Goal: Information Seeking & Learning: Learn about a topic

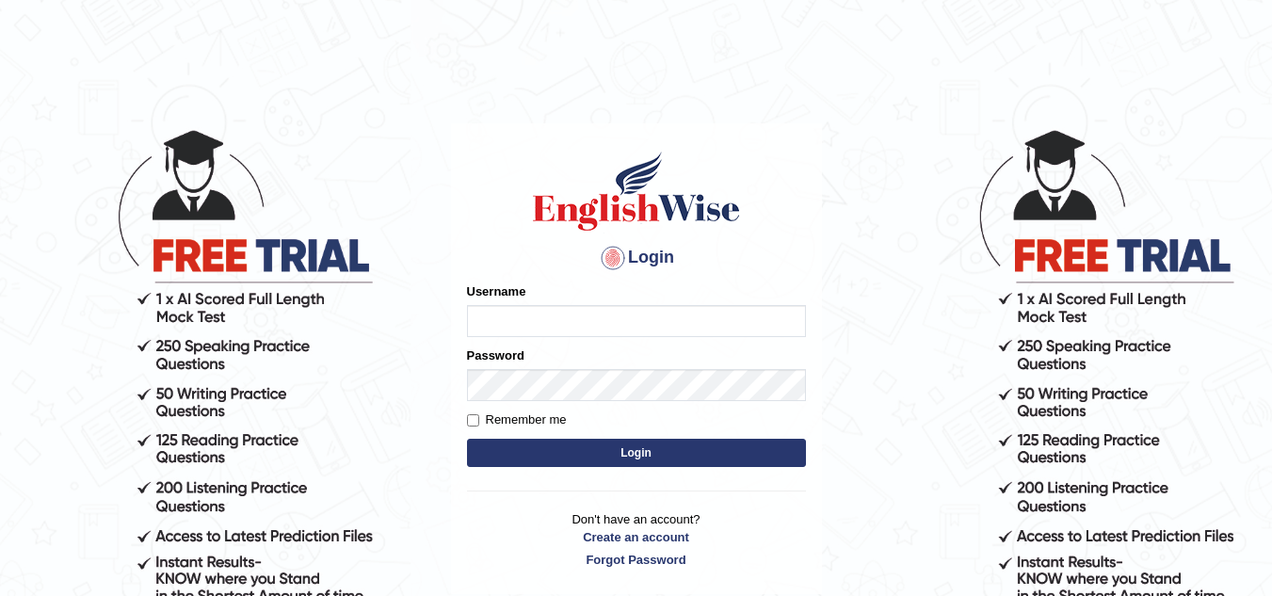
type input "vamshikumar"
click at [617, 464] on button "Login" at bounding box center [636, 453] width 339 height 28
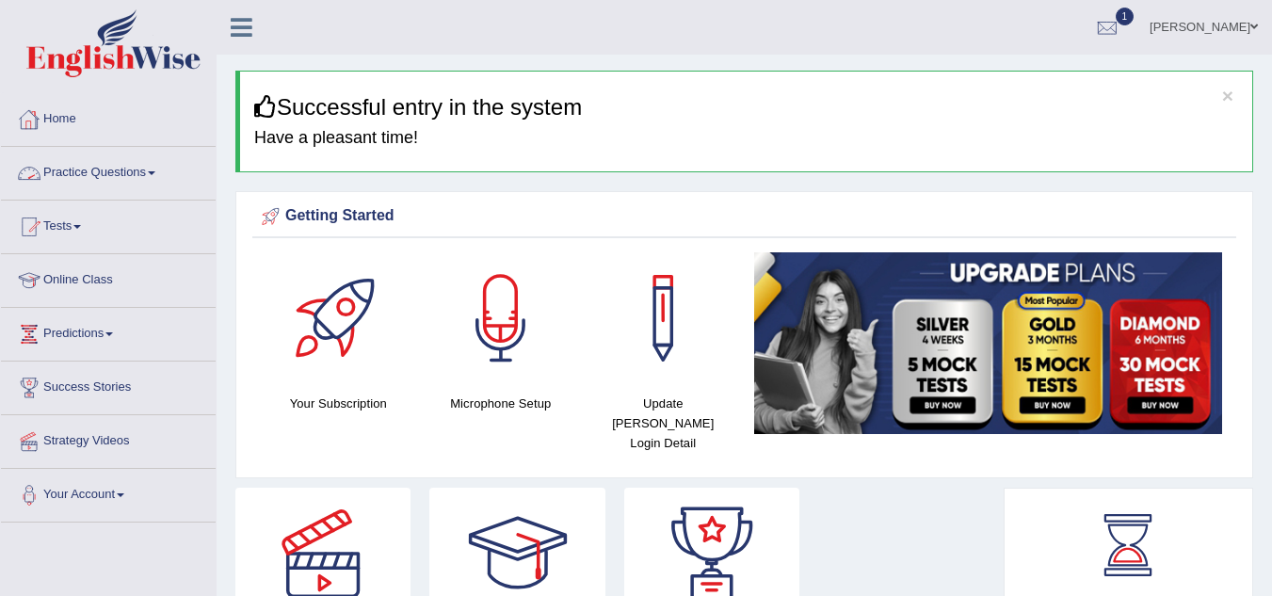
click at [102, 178] on link "Practice Questions" at bounding box center [108, 170] width 215 height 47
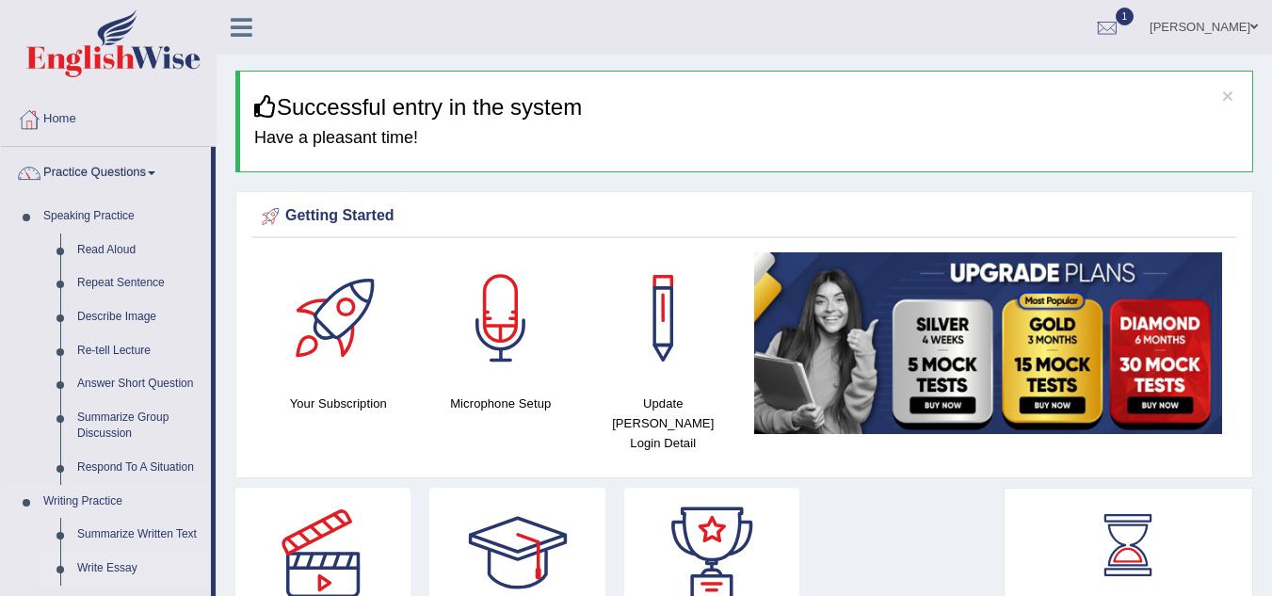
click at [121, 561] on link "Write Essay" at bounding box center [140, 569] width 142 height 34
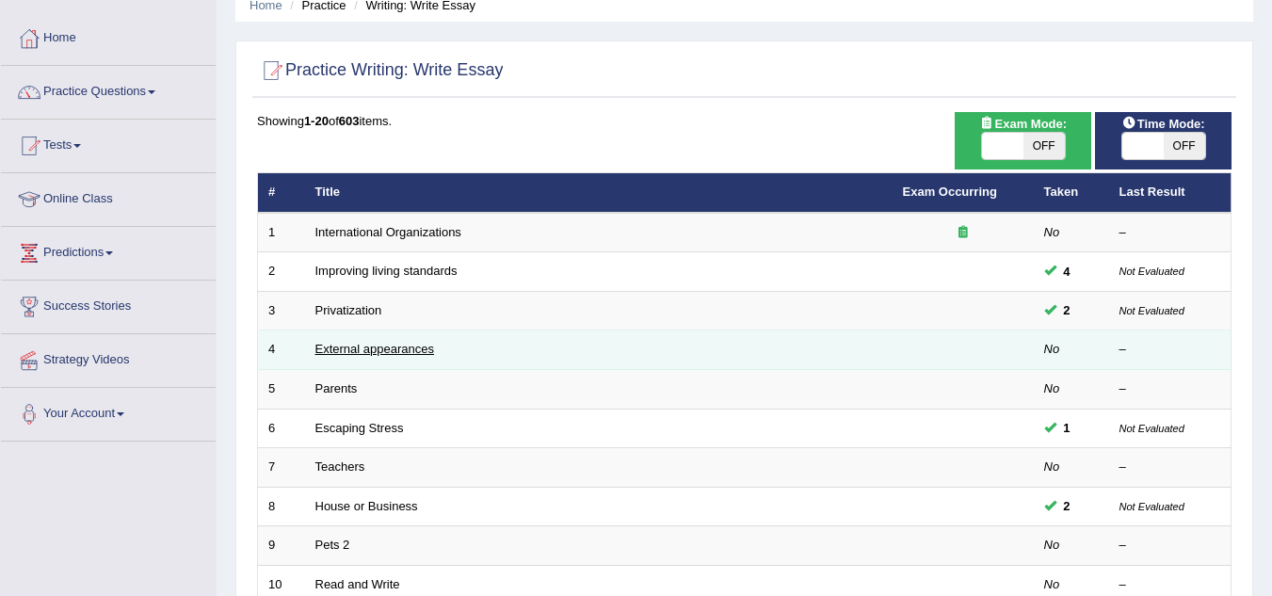
click at [368, 349] on link "External appearances" at bounding box center [375, 349] width 119 height 14
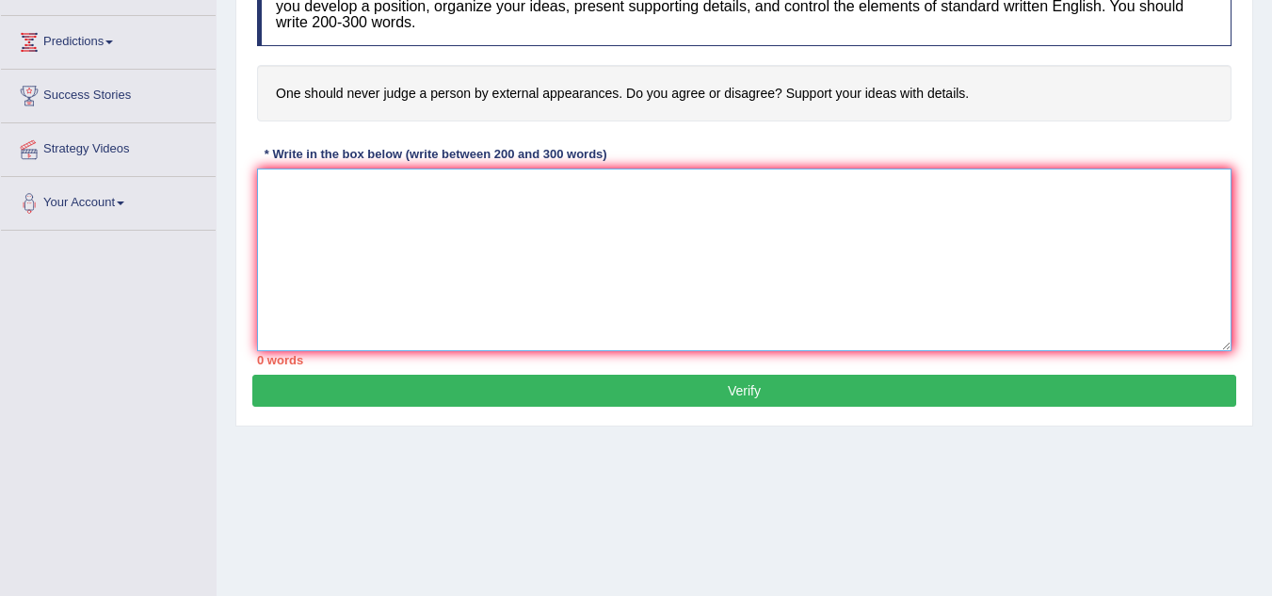
click at [591, 300] on textarea at bounding box center [744, 260] width 975 height 183
paste textarea "Over the past few decades, the role of regular examinations in education has be…"
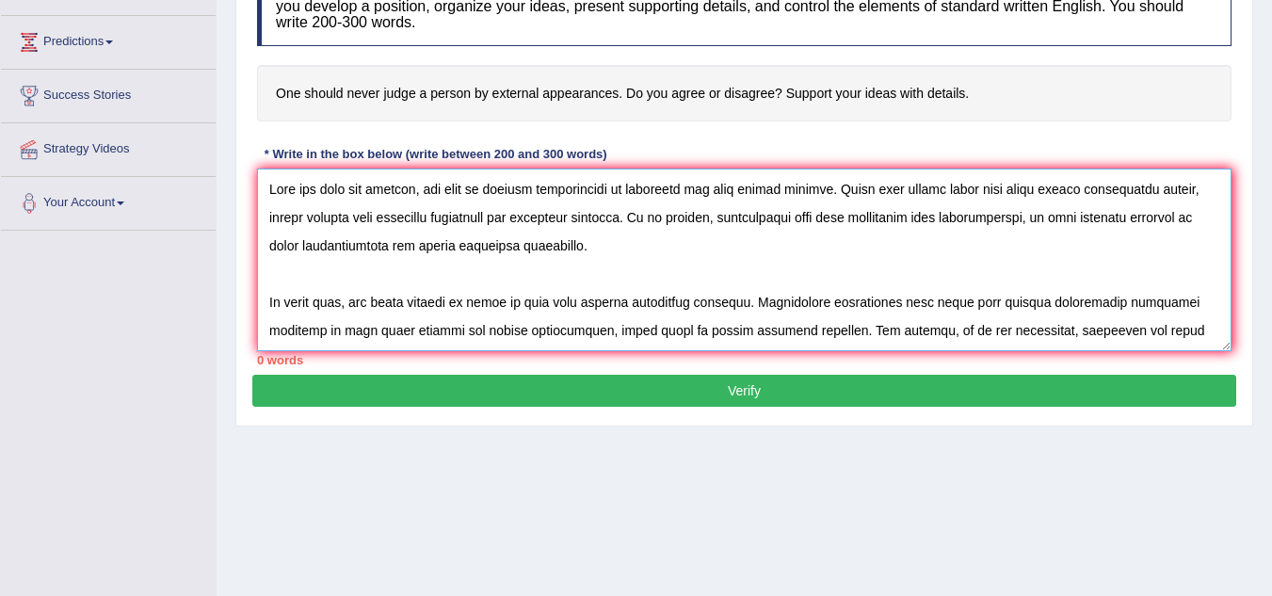
scroll to position [242, 0]
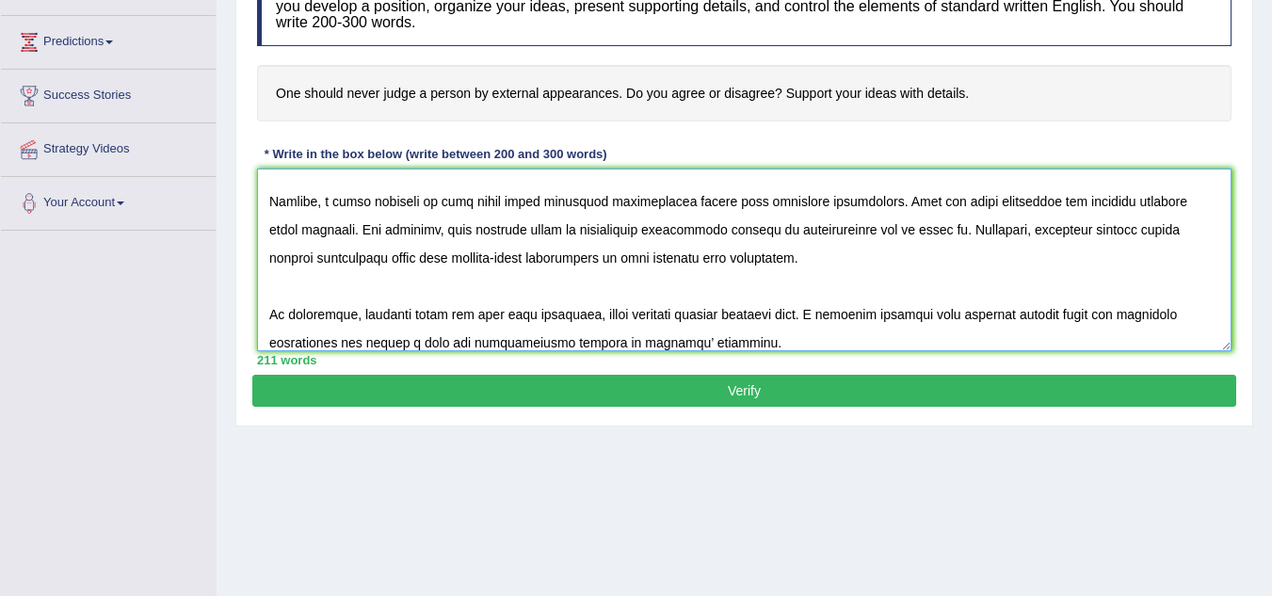
type textarea "Over the past few decades, the role of regular examinations in education has be…"
click at [754, 384] on button "Verify" at bounding box center [744, 391] width 984 height 32
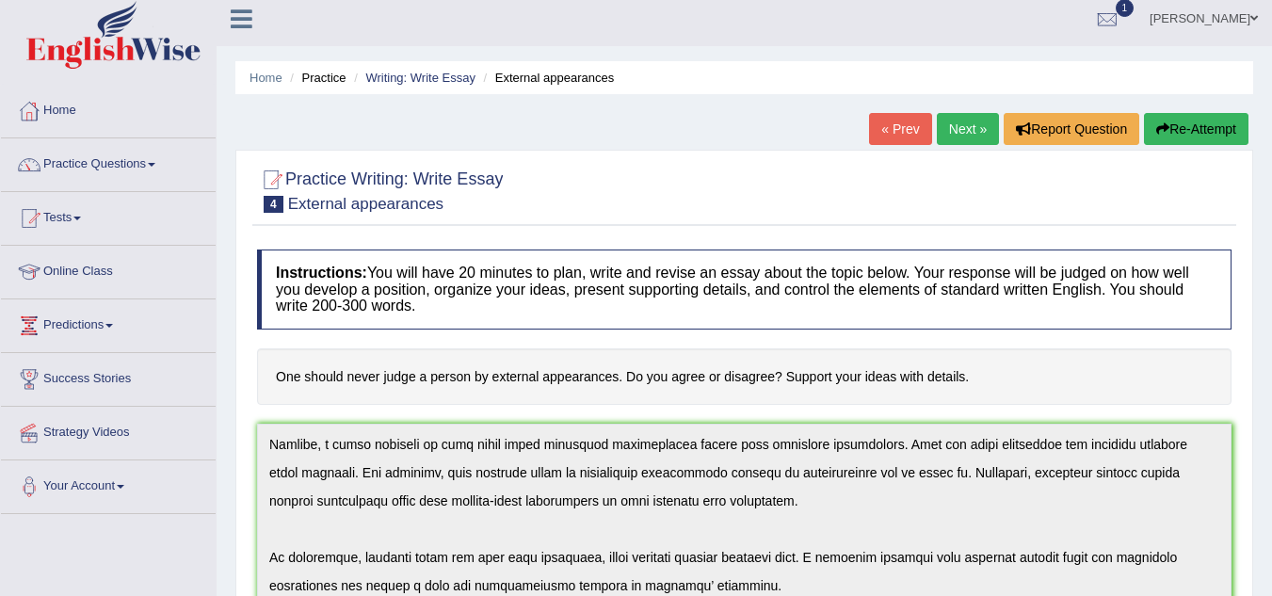
scroll to position [0, 0]
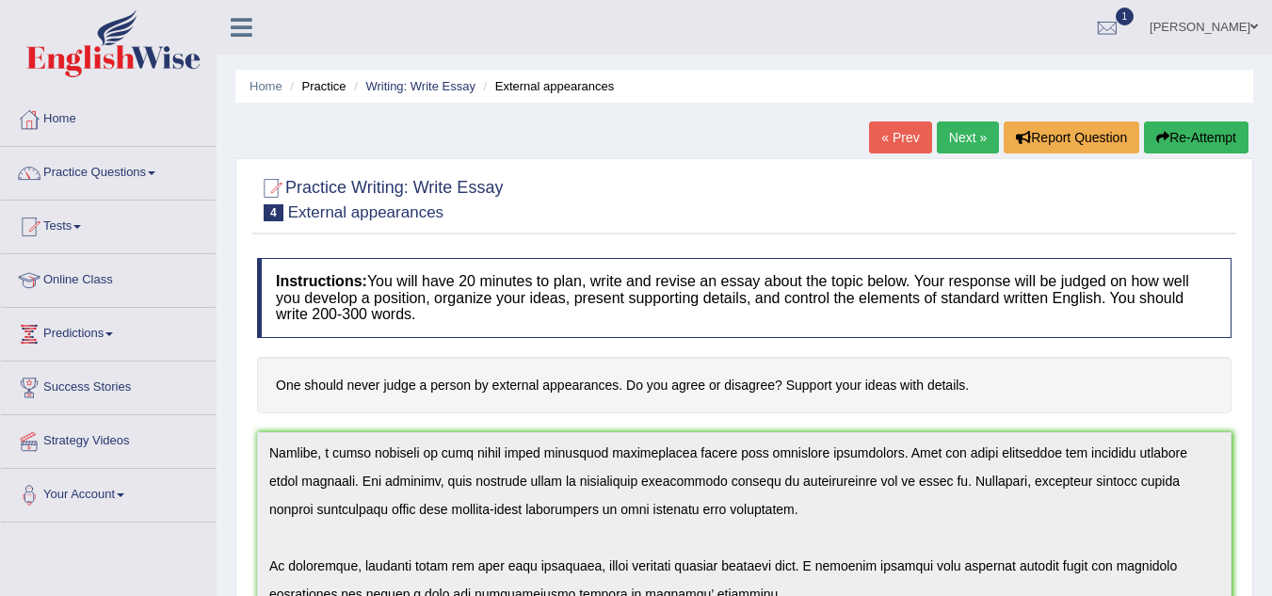
click at [1206, 133] on button "Re-Attempt" at bounding box center [1196, 137] width 105 height 32
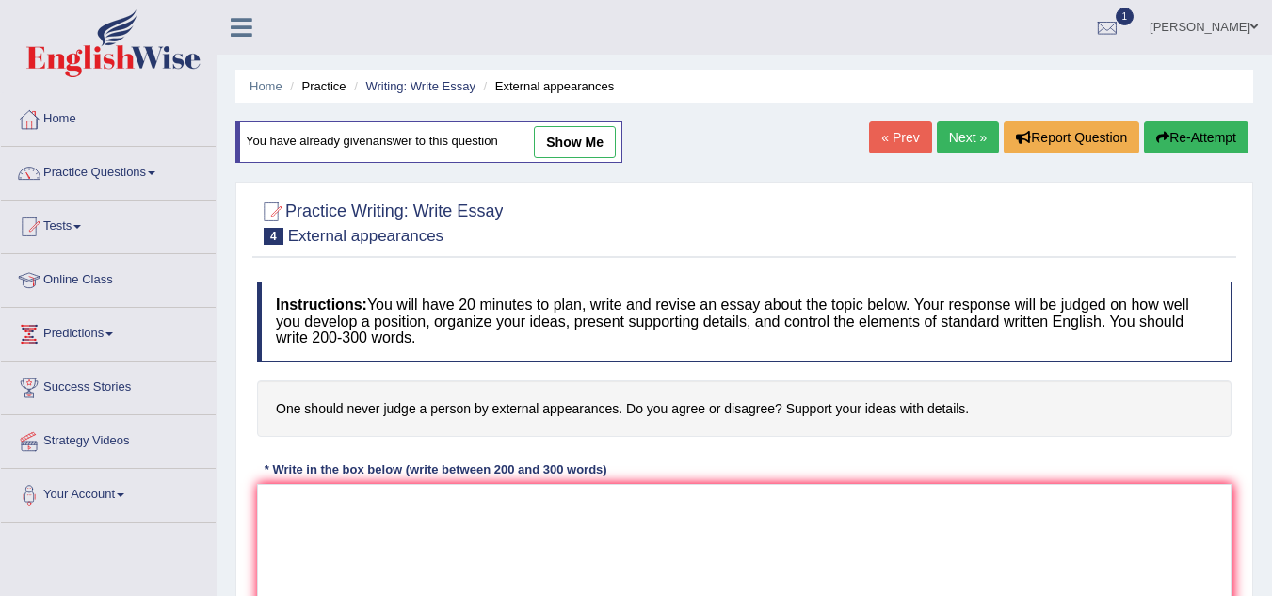
scroll to position [235, 0]
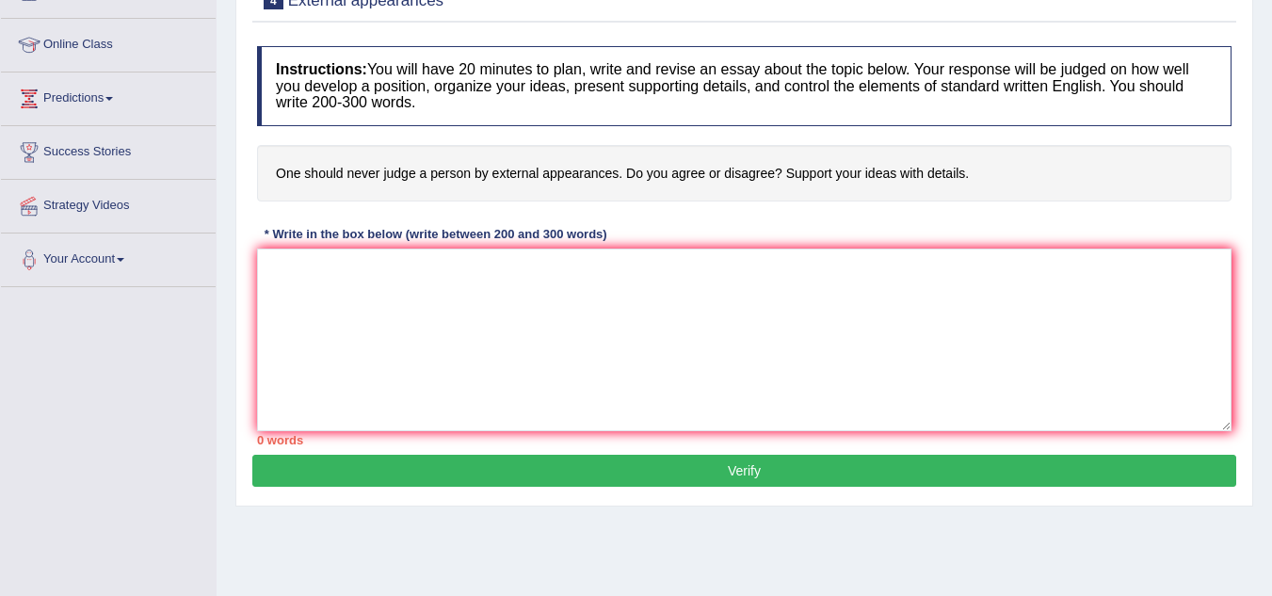
click at [753, 380] on textarea at bounding box center [744, 340] width 975 height 183
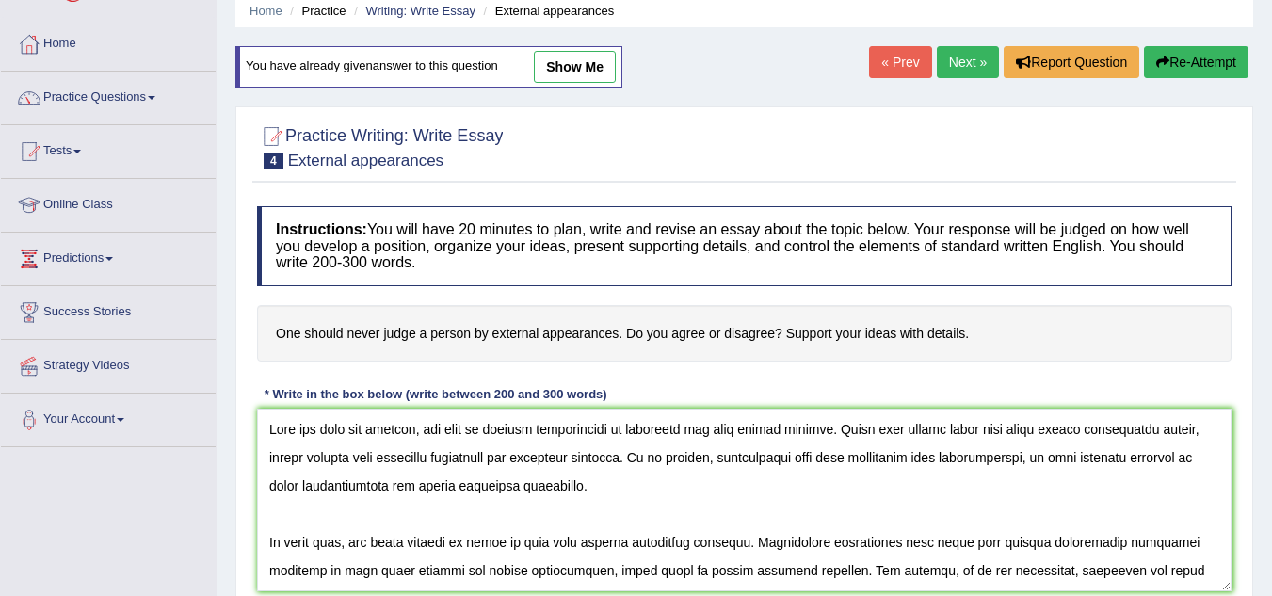
scroll to position [76, 0]
drag, startPoint x: 619, startPoint y: 336, endPoint x: 275, endPoint y: 335, distance: 343.8
click at [275, 335] on h4 "One should never judge a person by external appearances. Do you agree or disagr…" at bounding box center [744, 332] width 975 height 57
drag, startPoint x: 275, startPoint y: 335, endPoint x: 405, endPoint y: 341, distance: 130.1
click at [405, 341] on h4 "One should never judge a person by external appearances. Do you agree or disagr…" at bounding box center [744, 332] width 975 height 57
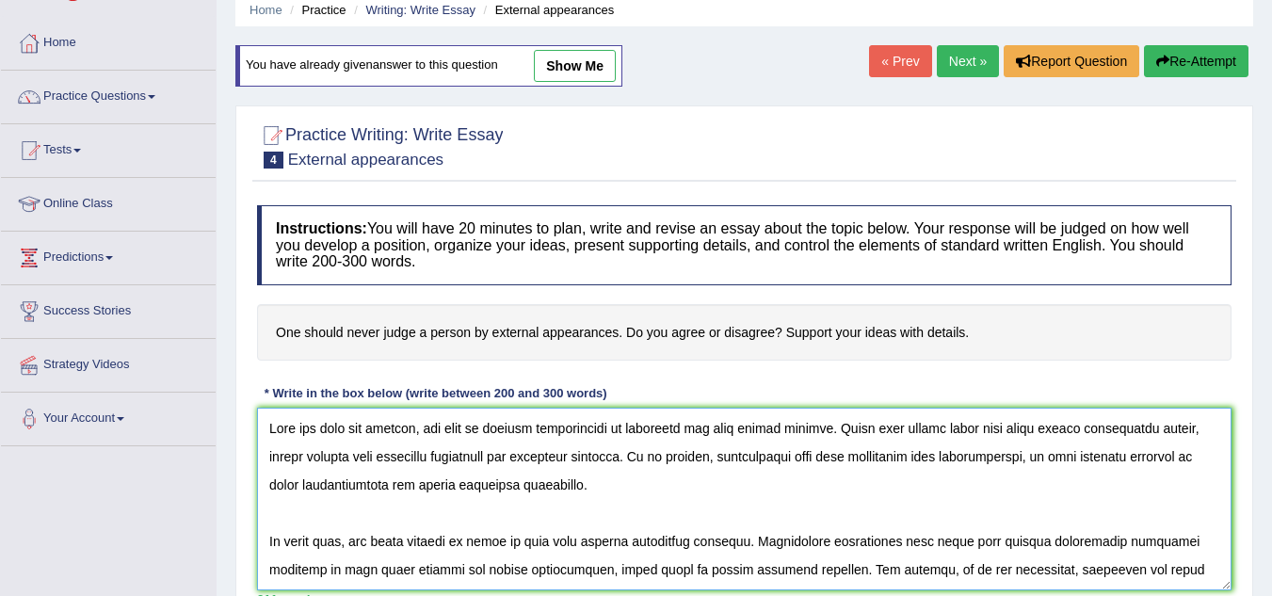
click at [745, 497] on textarea at bounding box center [744, 499] width 975 height 183
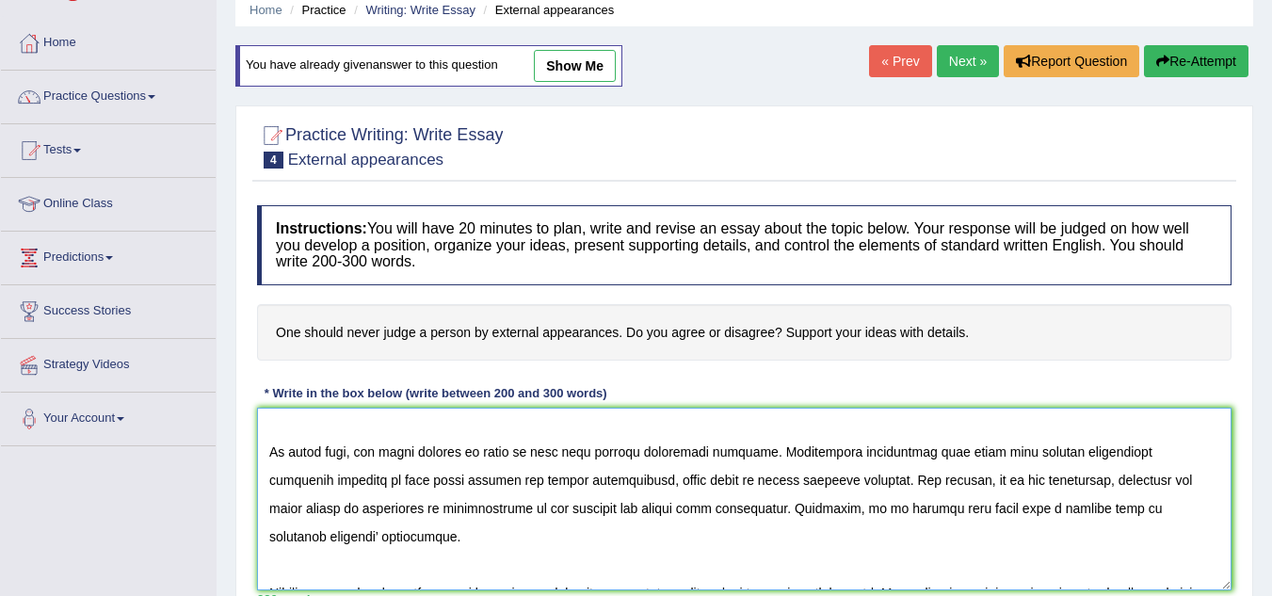
scroll to position [6, 0]
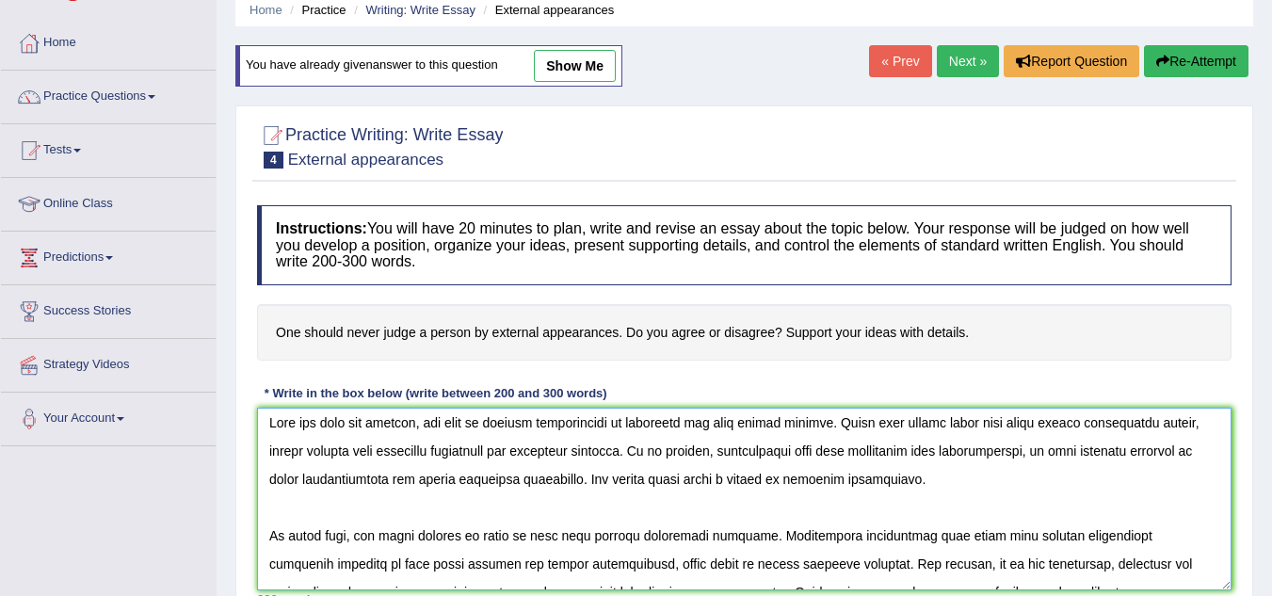
drag, startPoint x: 664, startPoint y: 483, endPoint x: 991, endPoint y: 503, distance: 327.4
click at [991, 503] on textarea at bounding box center [744, 499] width 975 height 183
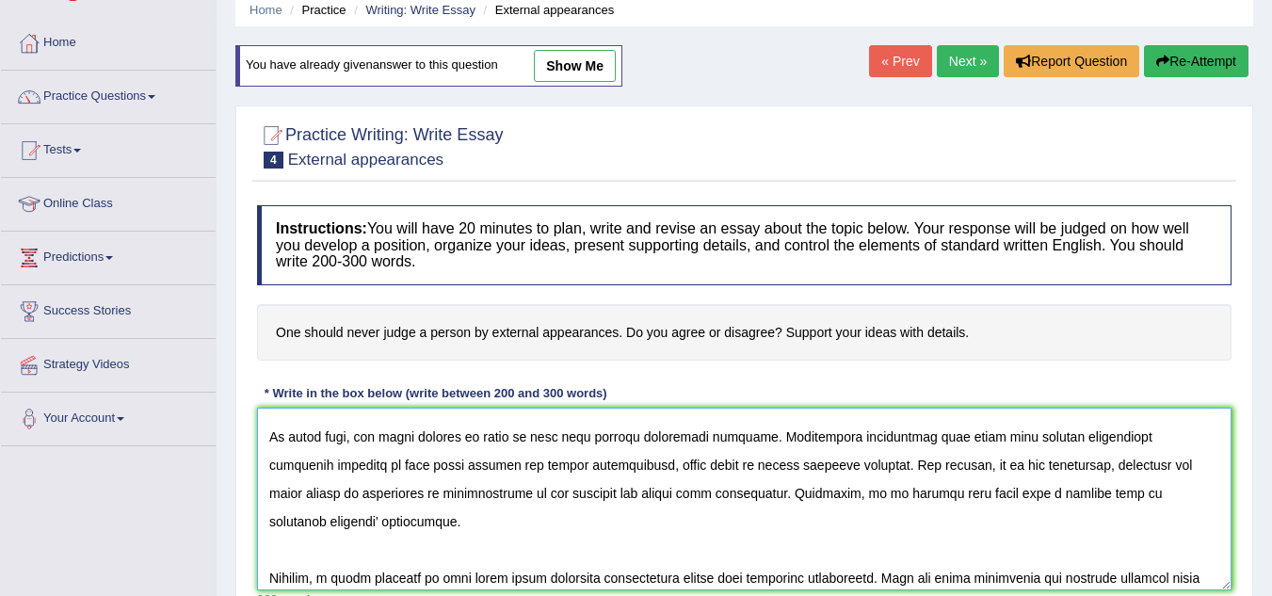
scroll to position [106, 0]
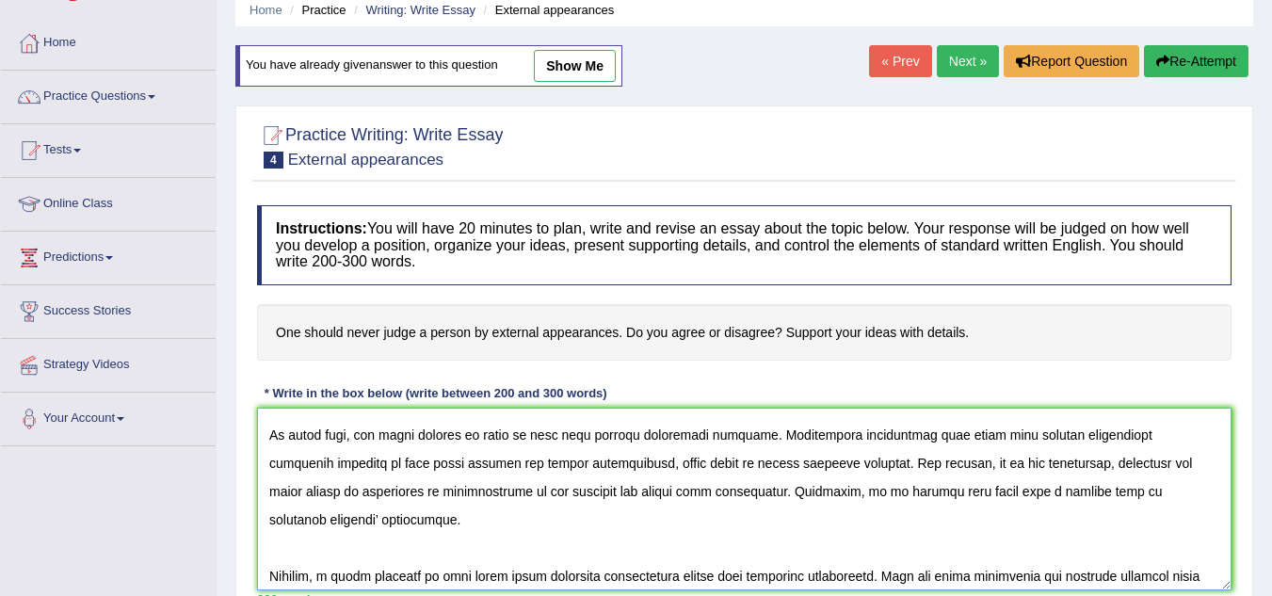
click at [944, 524] on textarea at bounding box center [744, 499] width 975 height 183
paste textarea "One should never judge a person by external appearances."
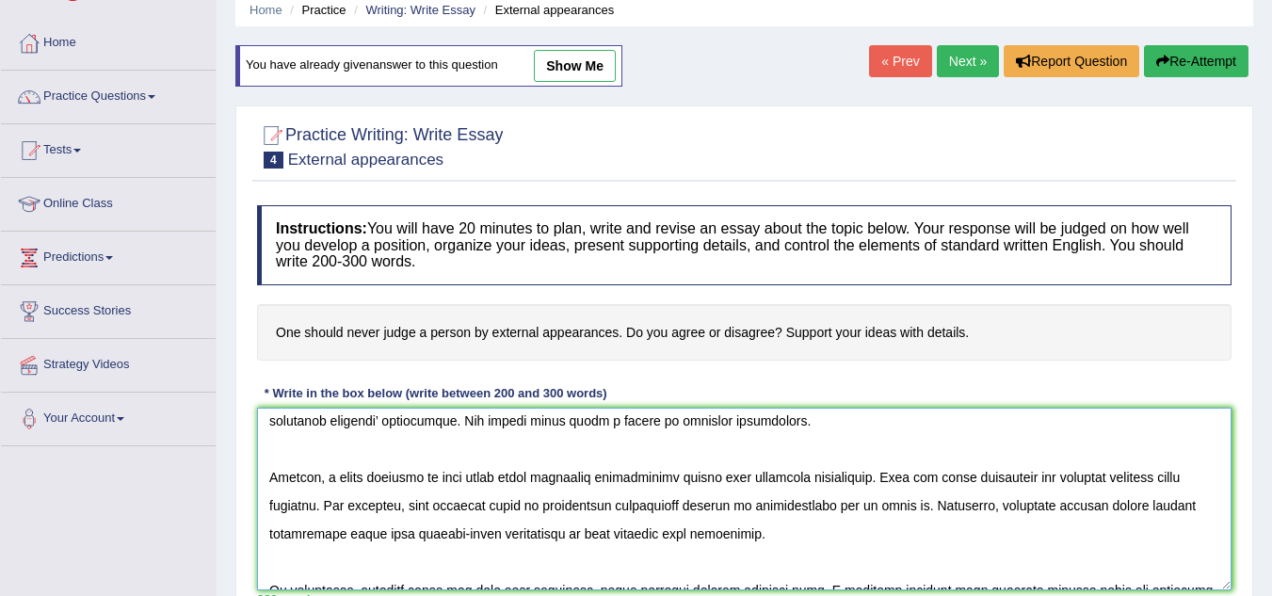
scroll to position [206, 0]
click at [892, 541] on textarea at bounding box center [744, 499] width 975 height 183
paste textarea "One should never judge a person by external appearances."
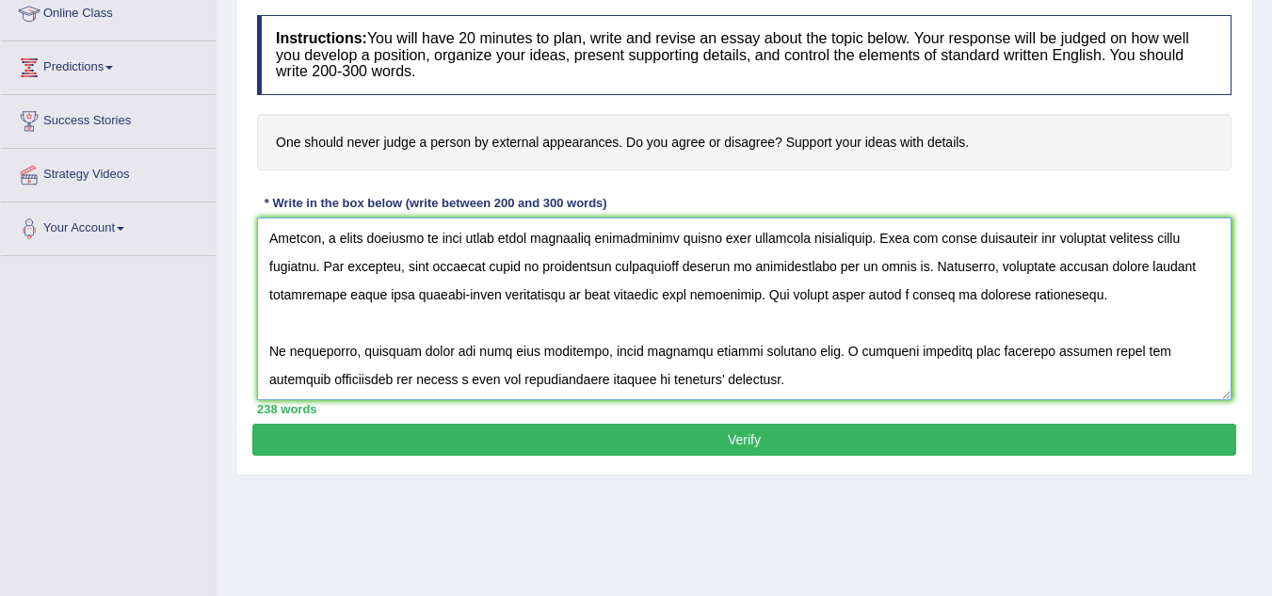
scroll to position [281, 0]
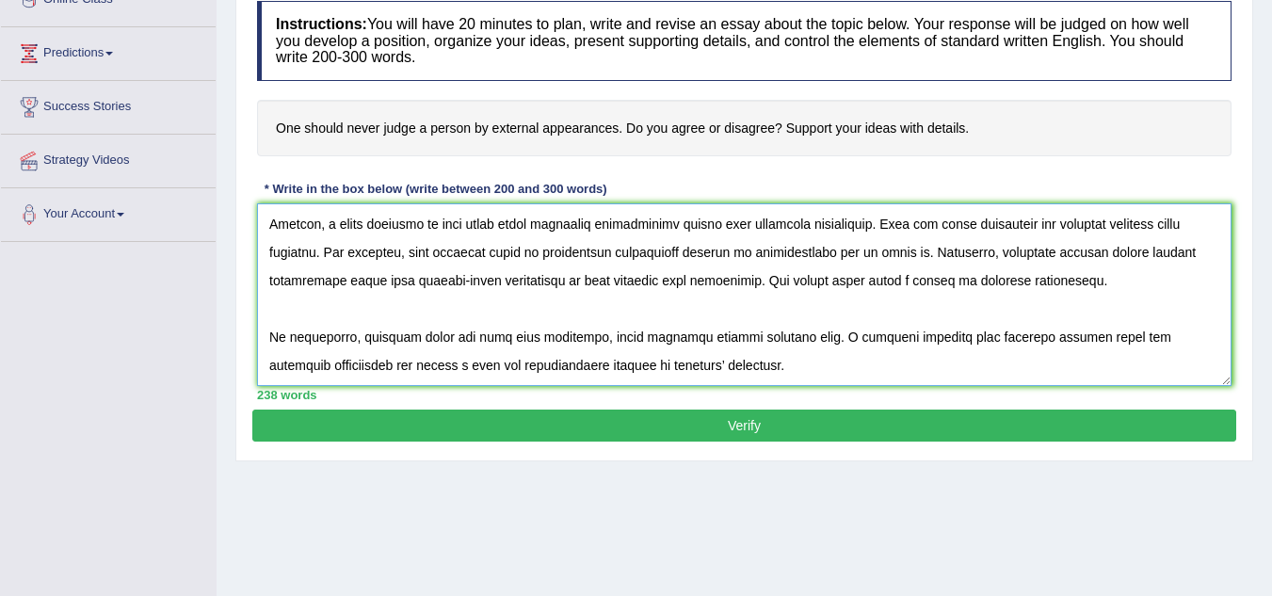
click at [763, 360] on textarea at bounding box center [744, 294] width 975 height 183
paste textarea "One should never judge a person by external appearances."
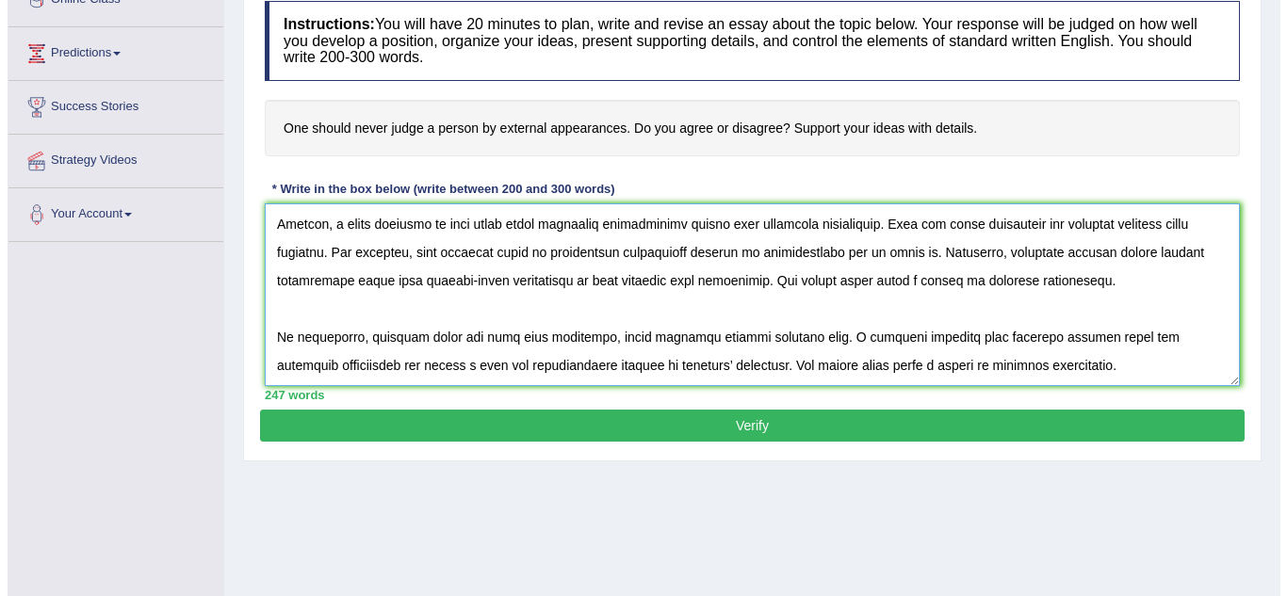
scroll to position [254, 0]
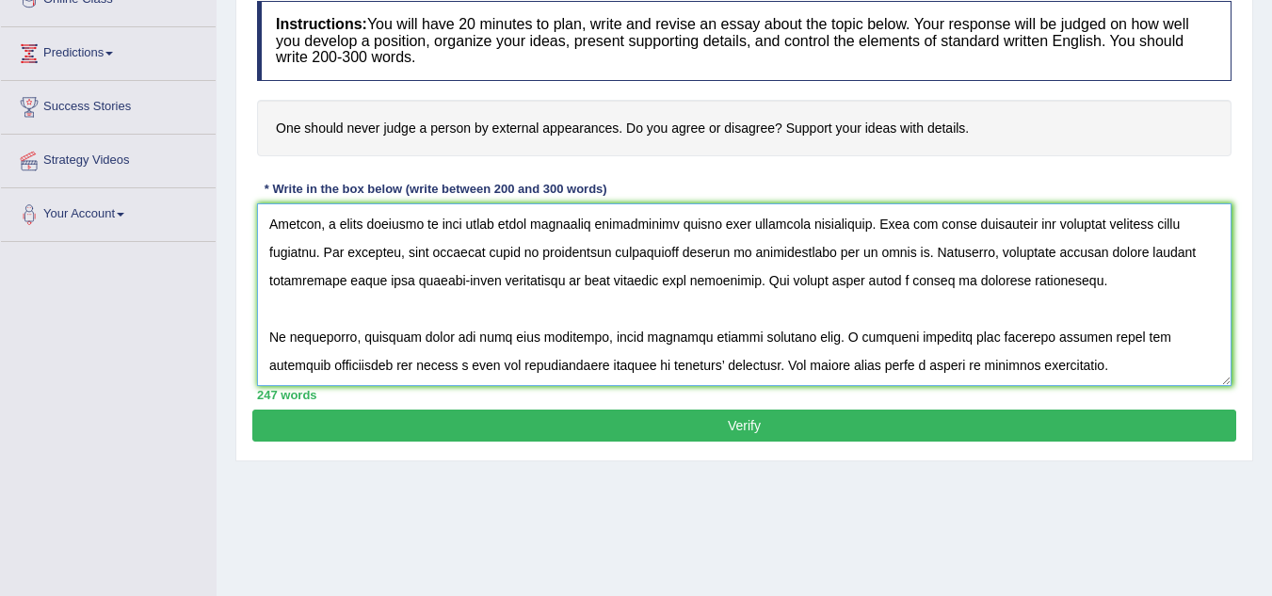
type textarea "Over the past few decades, the role of regular examinations in education has be…"
click at [421, 421] on button "Verify" at bounding box center [744, 426] width 984 height 32
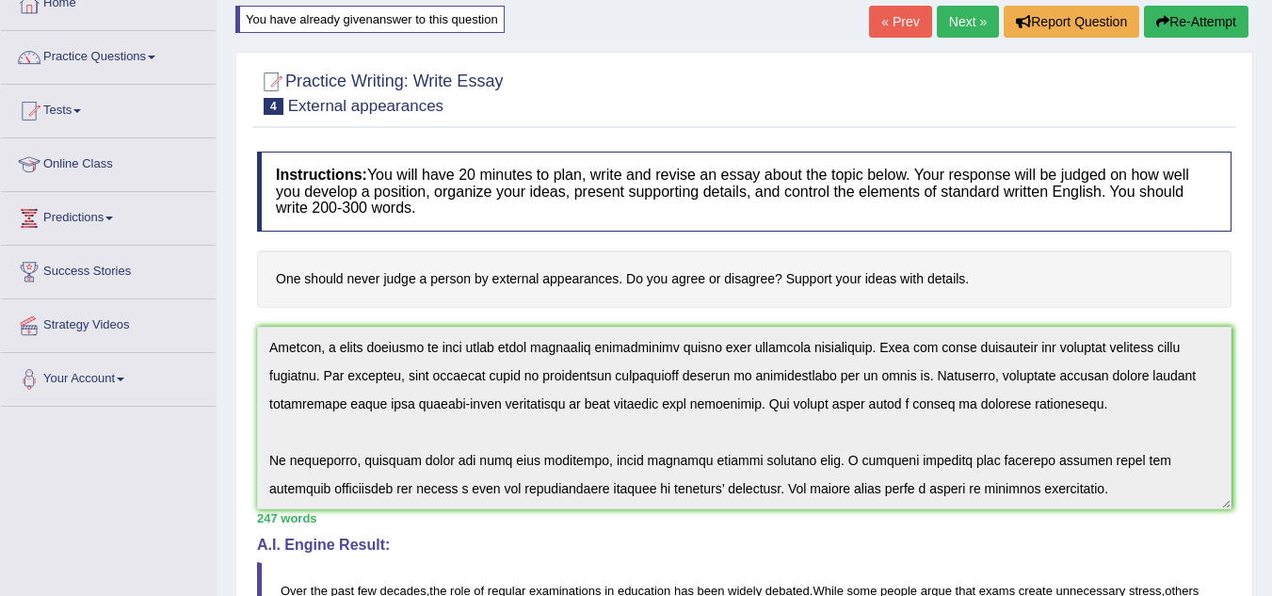
scroll to position [0, 0]
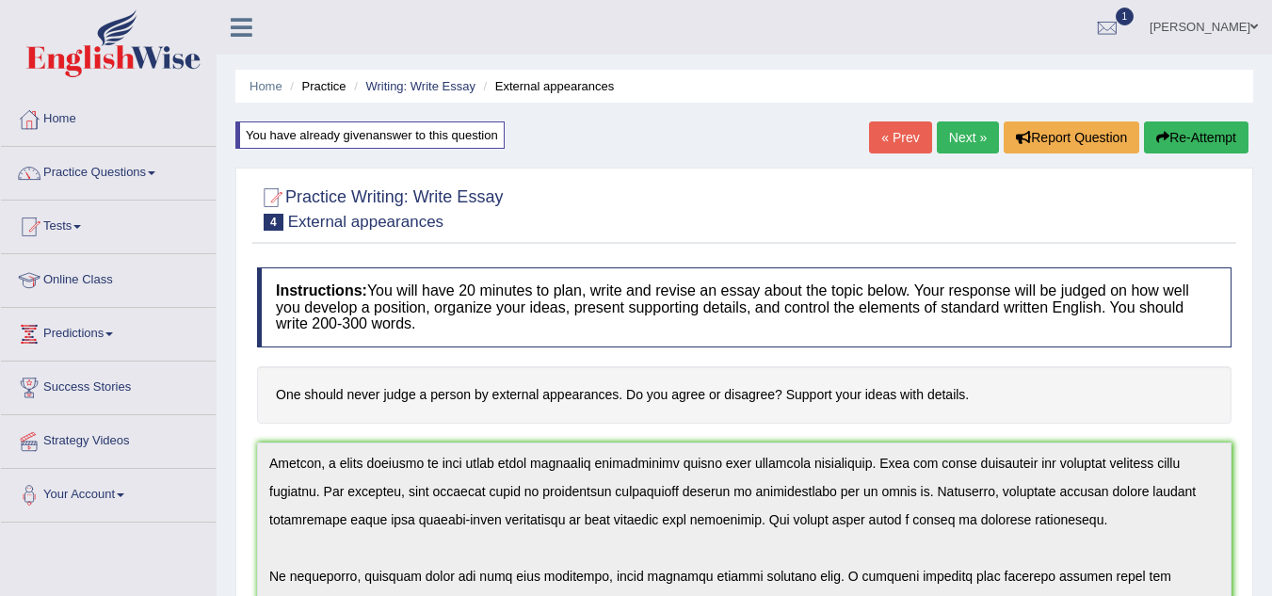
click at [952, 129] on link "Next »" at bounding box center [968, 137] width 62 height 32
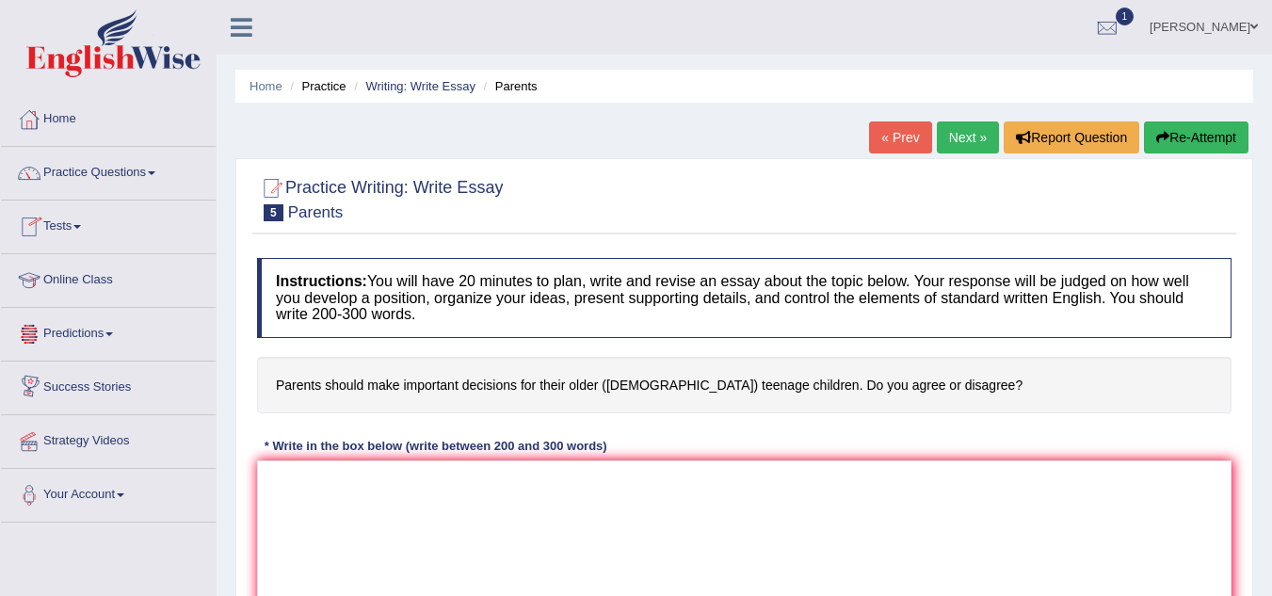
click at [105, 332] on link "Predictions" at bounding box center [108, 331] width 215 height 47
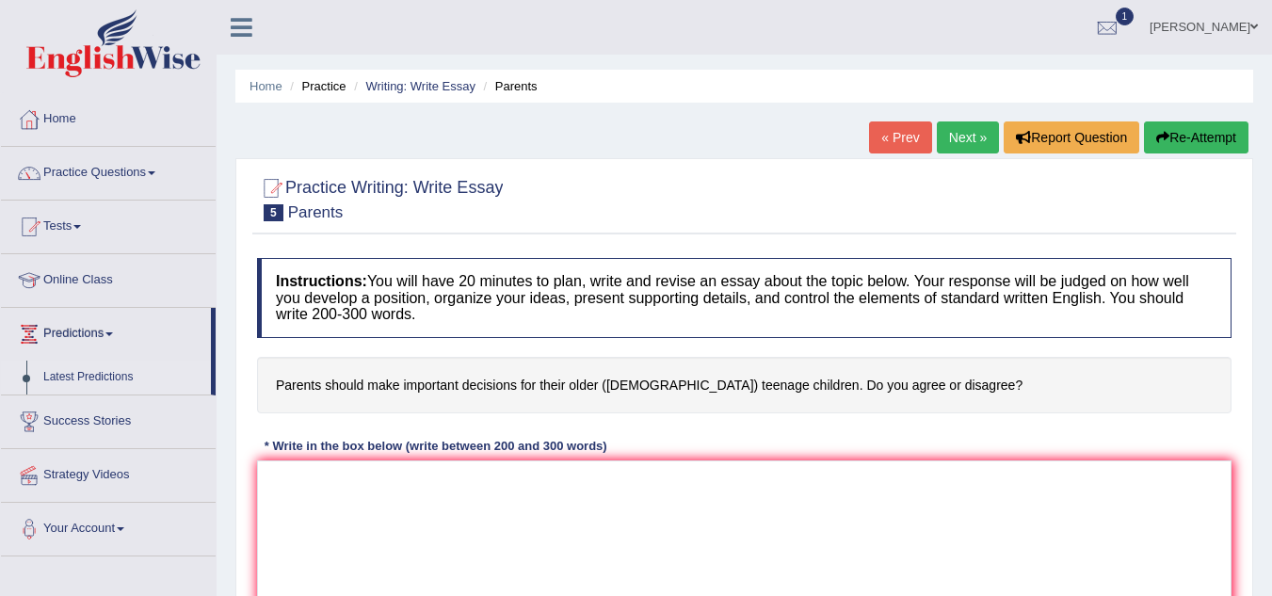
click at [86, 380] on link "Latest Predictions" at bounding box center [123, 378] width 176 height 34
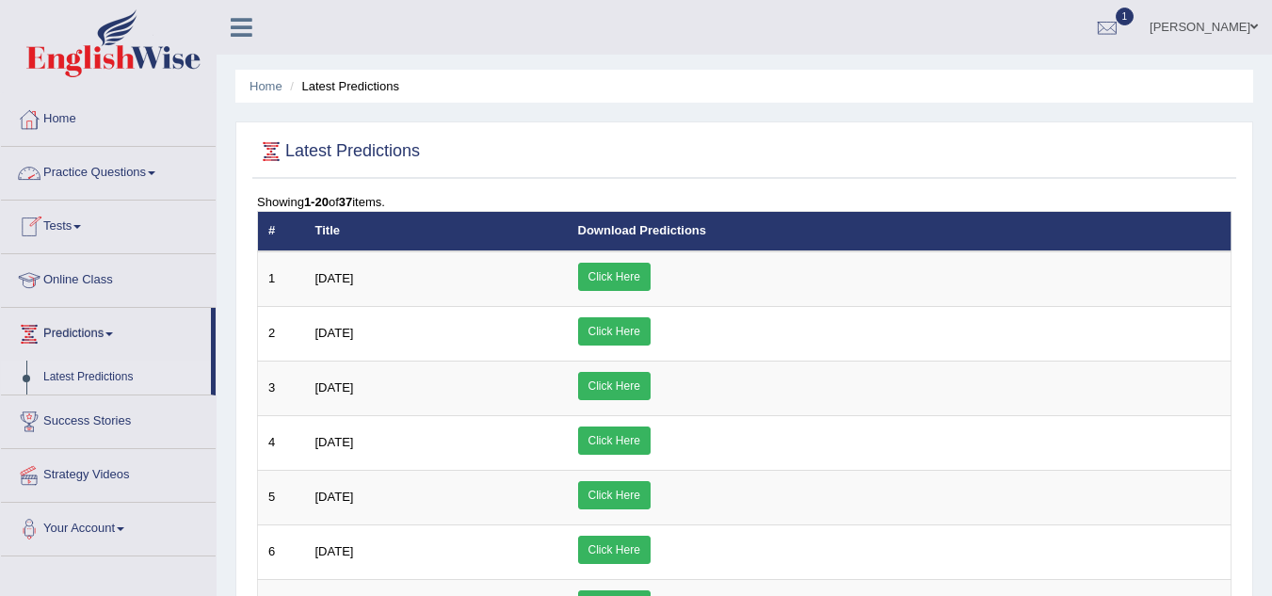
click at [96, 180] on link "Practice Questions" at bounding box center [108, 170] width 215 height 47
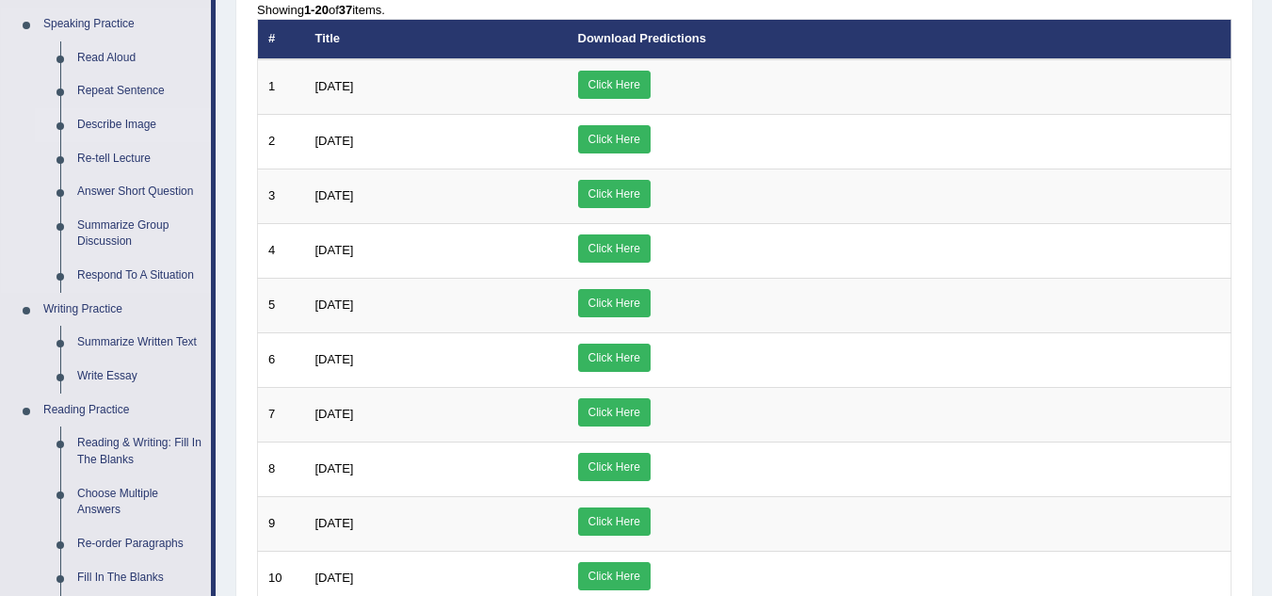
scroll to position [199, 0]
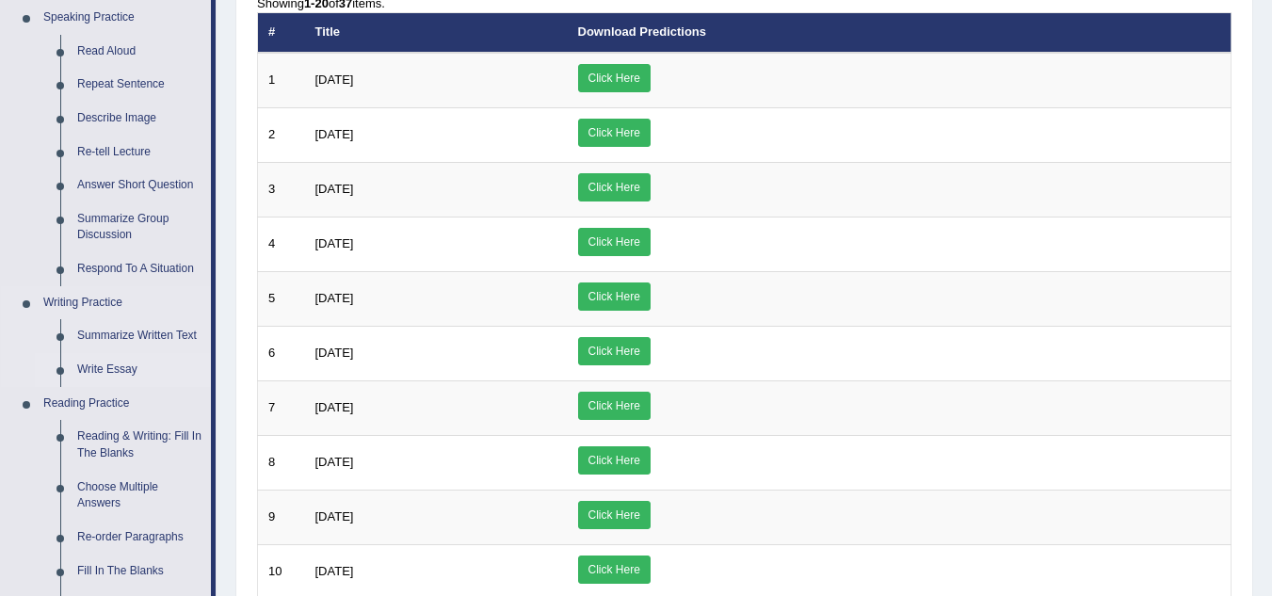
click at [111, 370] on link "Write Essay" at bounding box center [140, 370] width 142 height 34
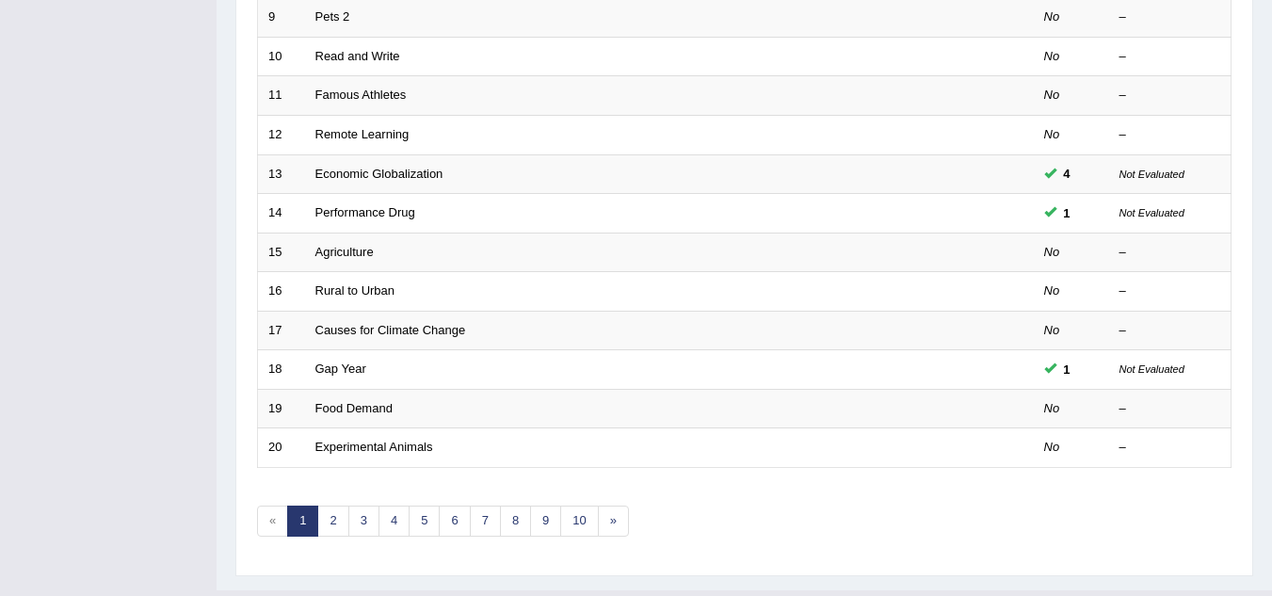
scroll to position [610, 0]
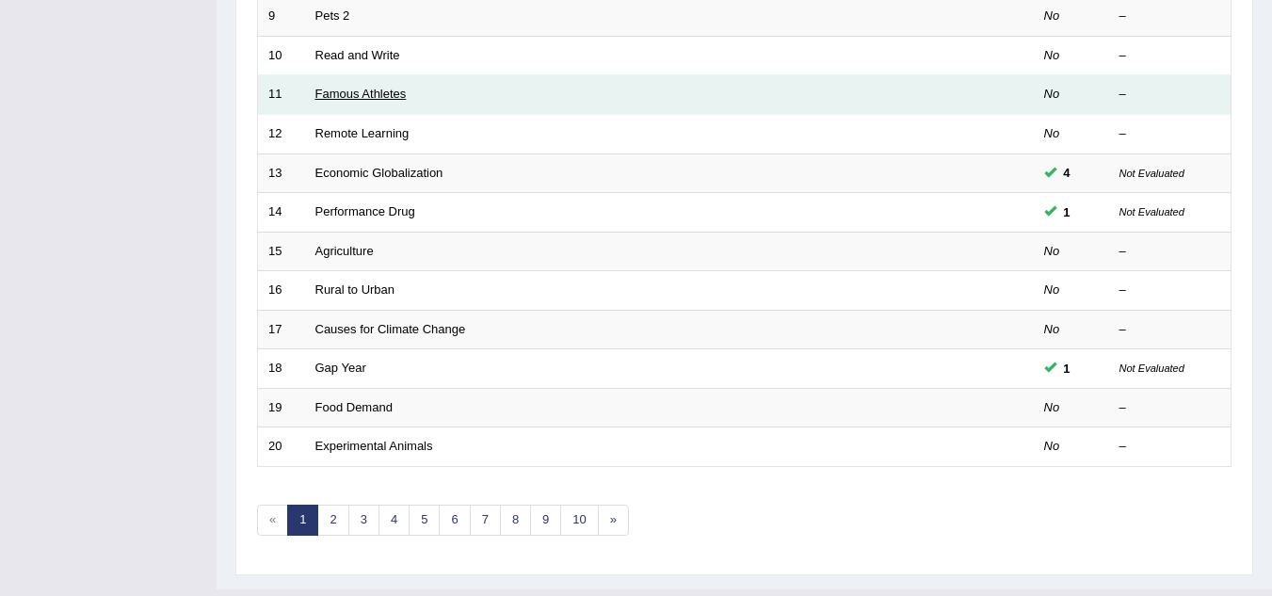
click at [336, 101] on link "Famous Athletes" at bounding box center [361, 94] width 91 height 14
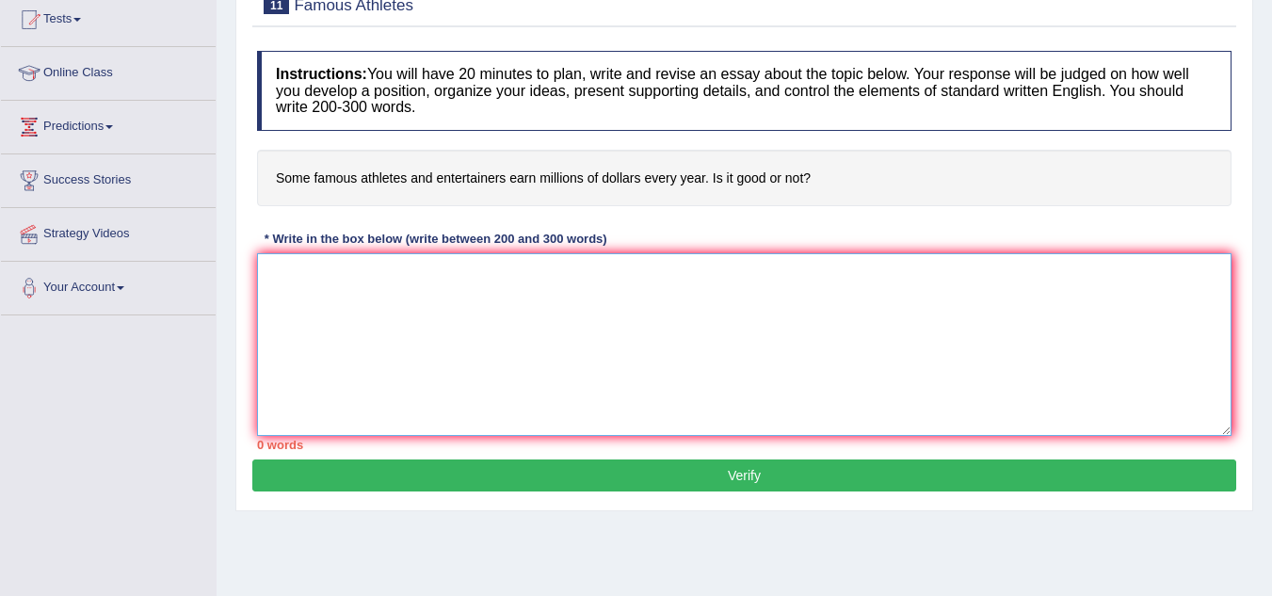
paste textarea "Lo ipsu dolorsit ametcon adi elitsed DOE temp Inci utl etdo mag aliquae, adm ve…"
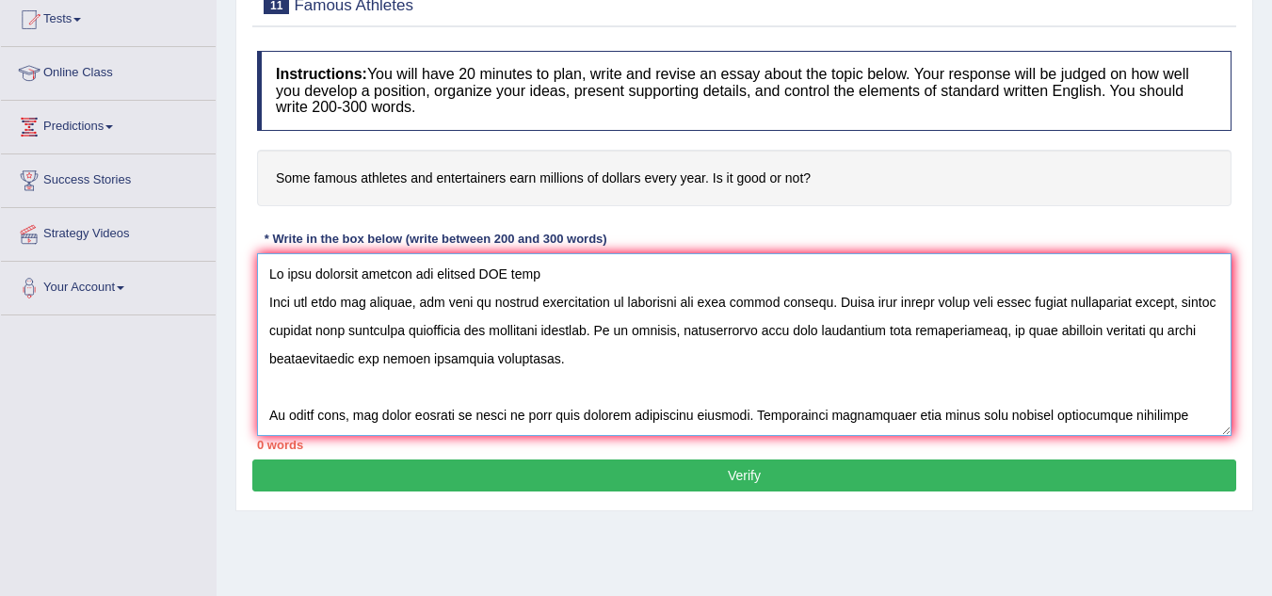
click at [569, 361] on textarea at bounding box center [744, 344] width 975 height 183
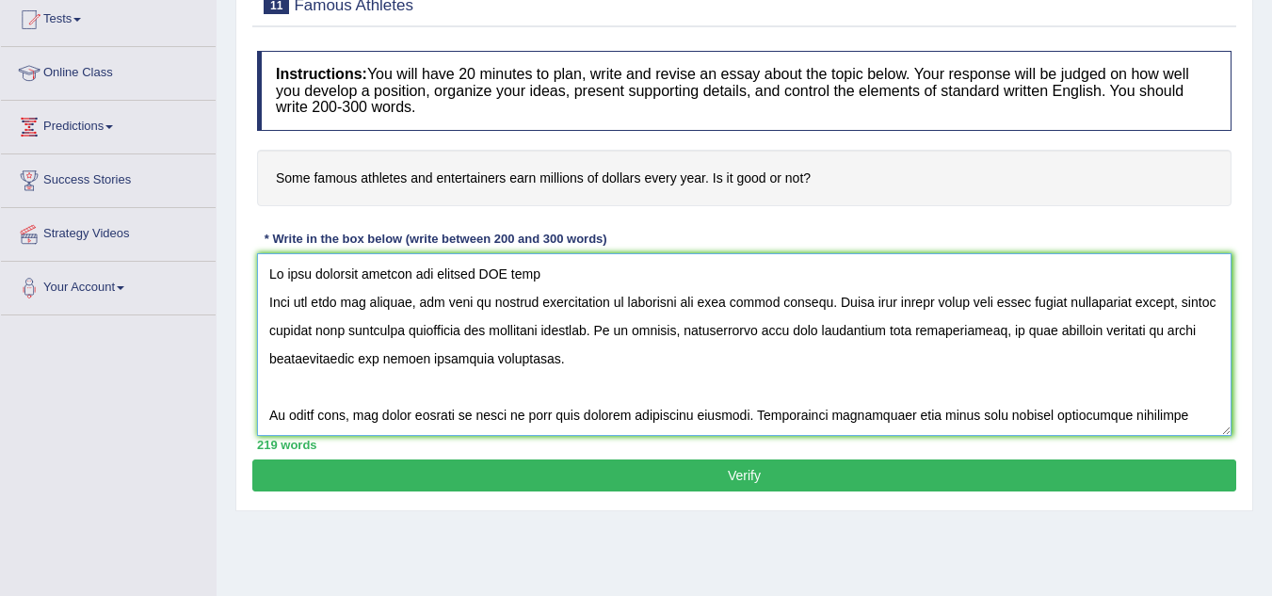
drag, startPoint x: 571, startPoint y: 267, endPoint x: 252, endPoint y: 266, distance: 318.3
click at [252, 266] on div "Instructions: You will have 20 minutes to plan, write and revise an essay about…" at bounding box center [744, 250] width 984 height 418
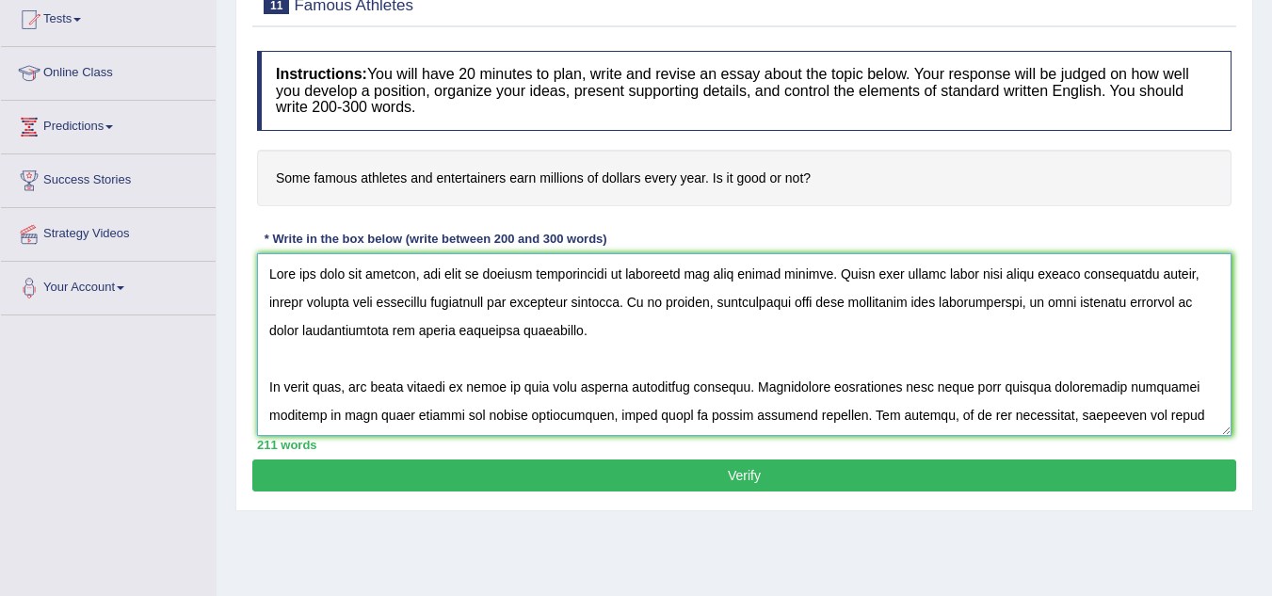
click at [739, 339] on textarea at bounding box center [744, 344] width 975 height 183
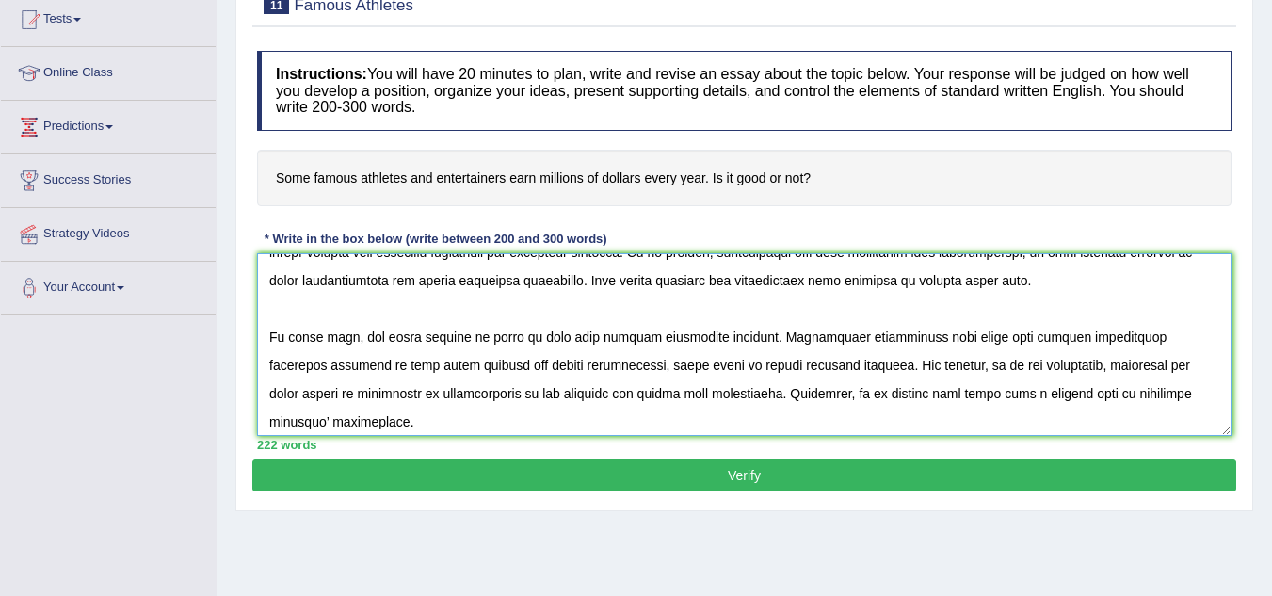
scroll to position [49, 0]
drag, startPoint x: 662, startPoint y: 283, endPoint x: 1050, endPoint y: 297, distance: 388.3
click at [1050, 297] on textarea at bounding box center [744, 344] width 975 height 183
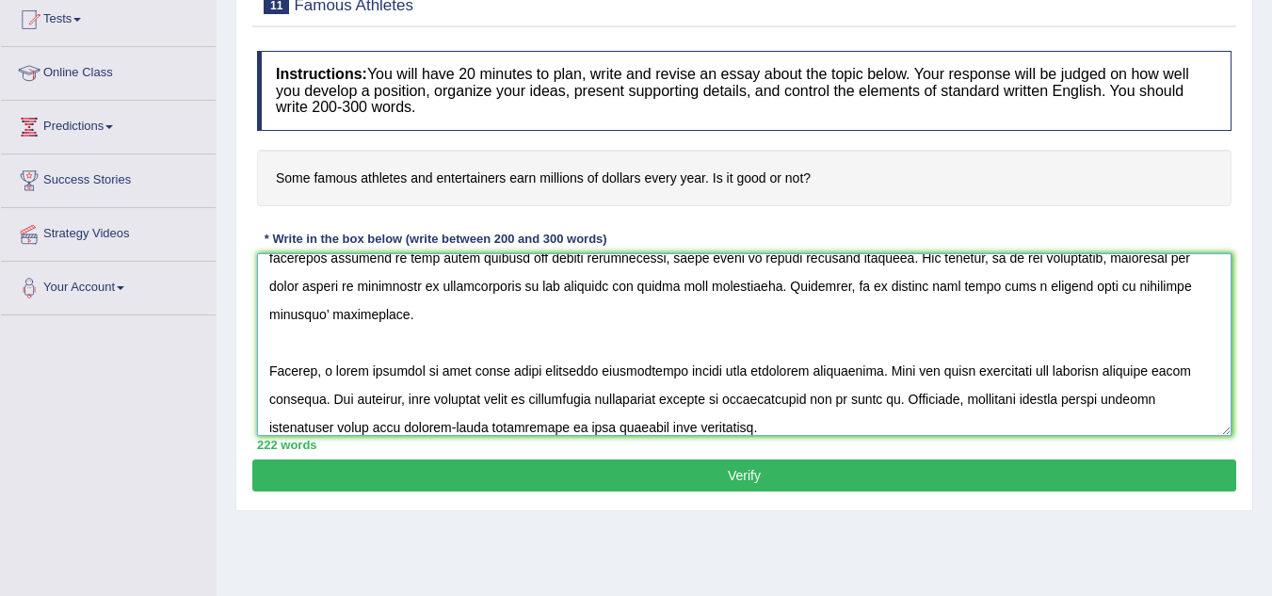
scroll to position [158, 0]
click at [768, 313] on textarea at bounding box center [744, 344] width 975 height 183
paste textarea "Some famous athletes and entertainers earn millions of dollars every year."
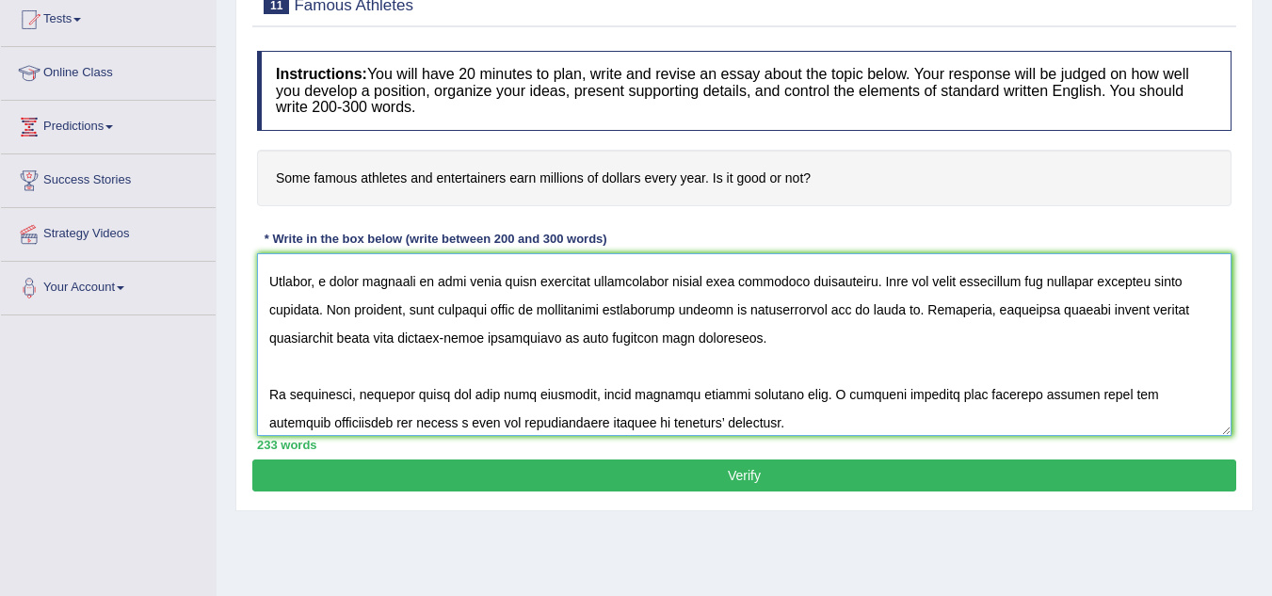
scroll to position [251, 0]
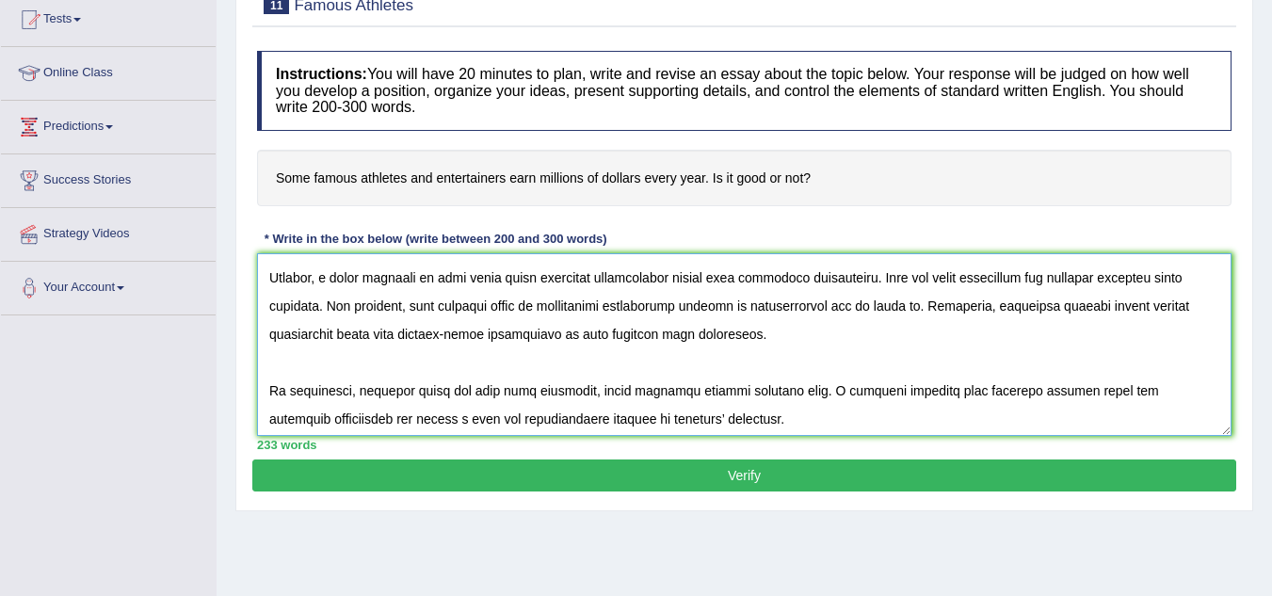
click at [779, 327] on textarea at bounding box center [744, 344] width 975 height 183
paste textarea "Some famous athletes and entertainers earn millions of dollars every year."
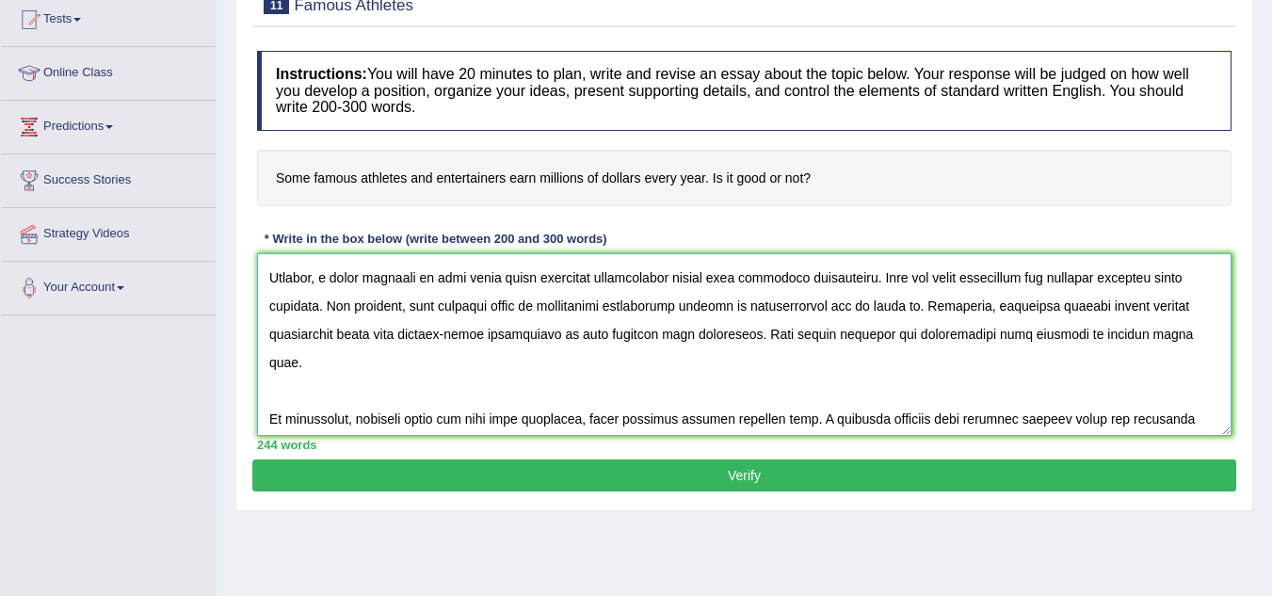
click at [740, 419] on textarea at bounding box center [744, 344] width 975 height 183
paste textarea "Some famous athletes and entertainers earn millions of dollars every year."
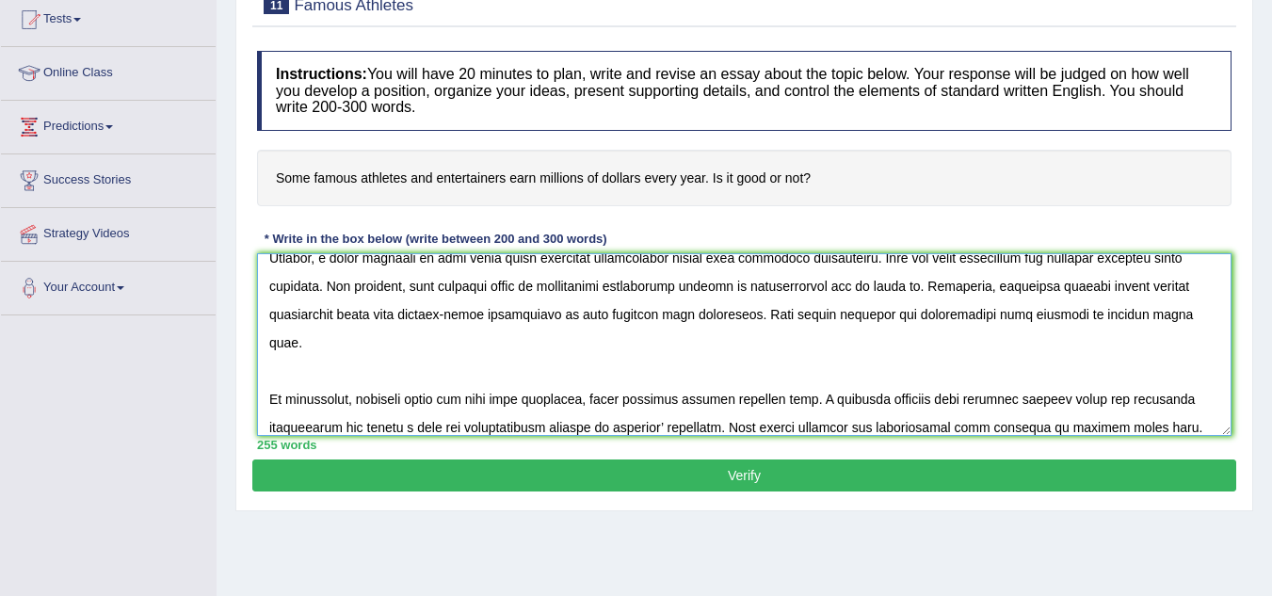
click at [735, 403] on textarea at bounding box center [744, 344] width 975 height 183
click at [715, 416] on textarea at bounding box center [744, 344] width 975 height 183
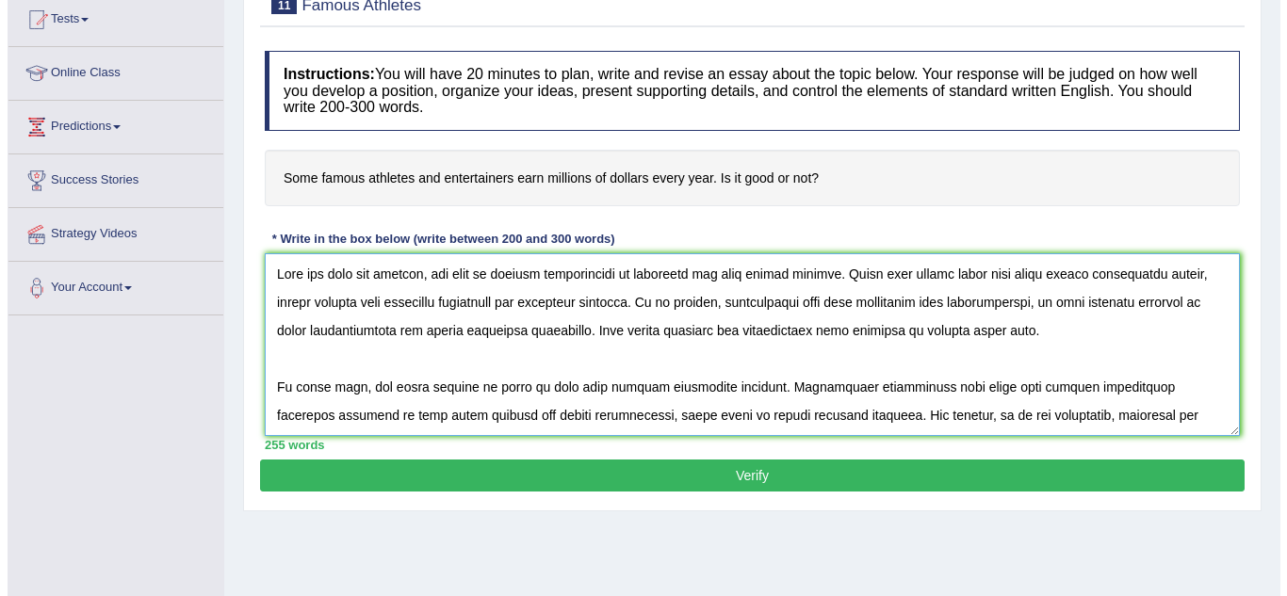
scroll to position [254, 0]
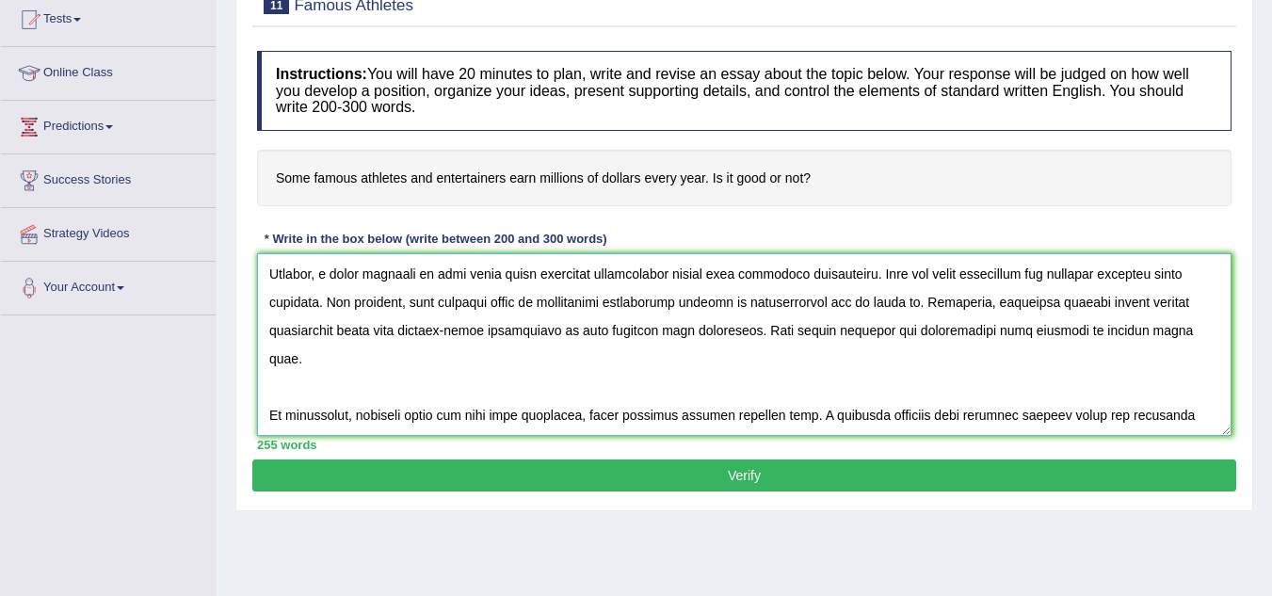
type textarea "Over the past few decades, the role of regular examinations in education has be…"
click at [638, 491] on button "Verify" at bounding box center [744, 476] width 984 height 32
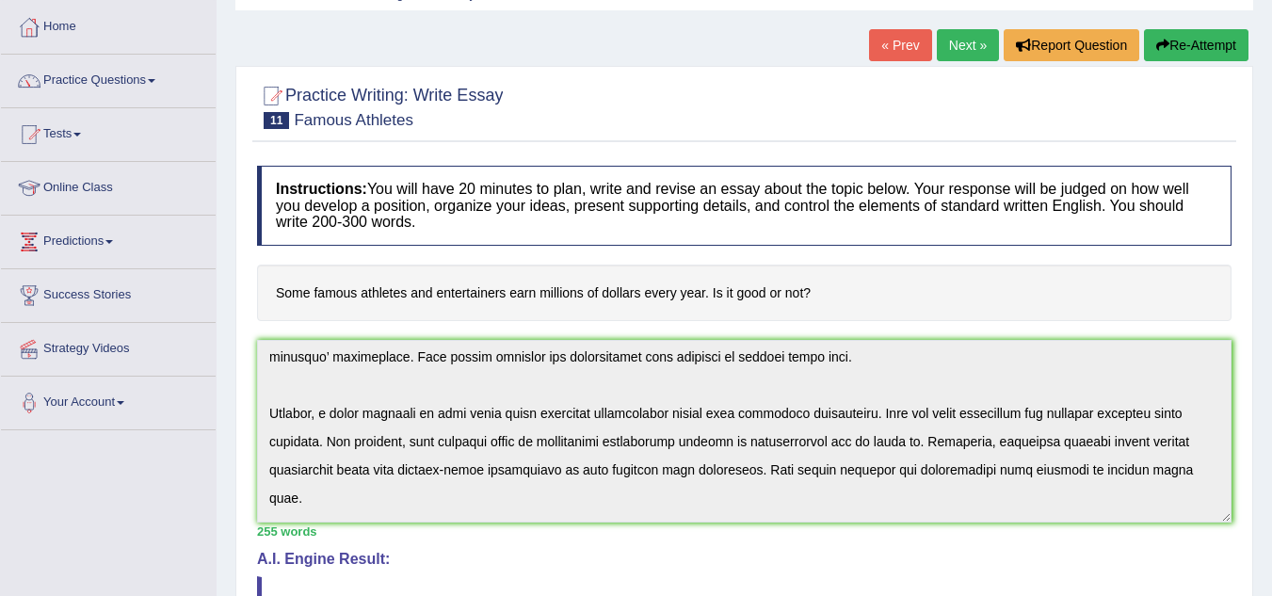
scroll to position [214, 0]
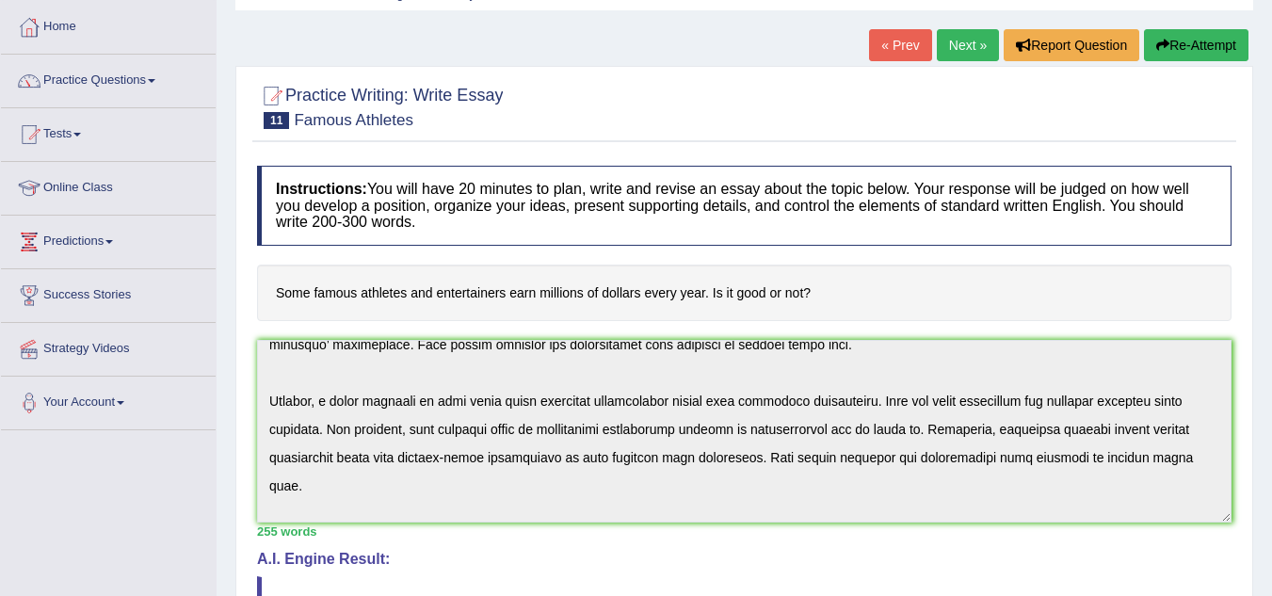
click at [957, 42] on link "Next »" at bounding box center [968, 45] width 62 height 32
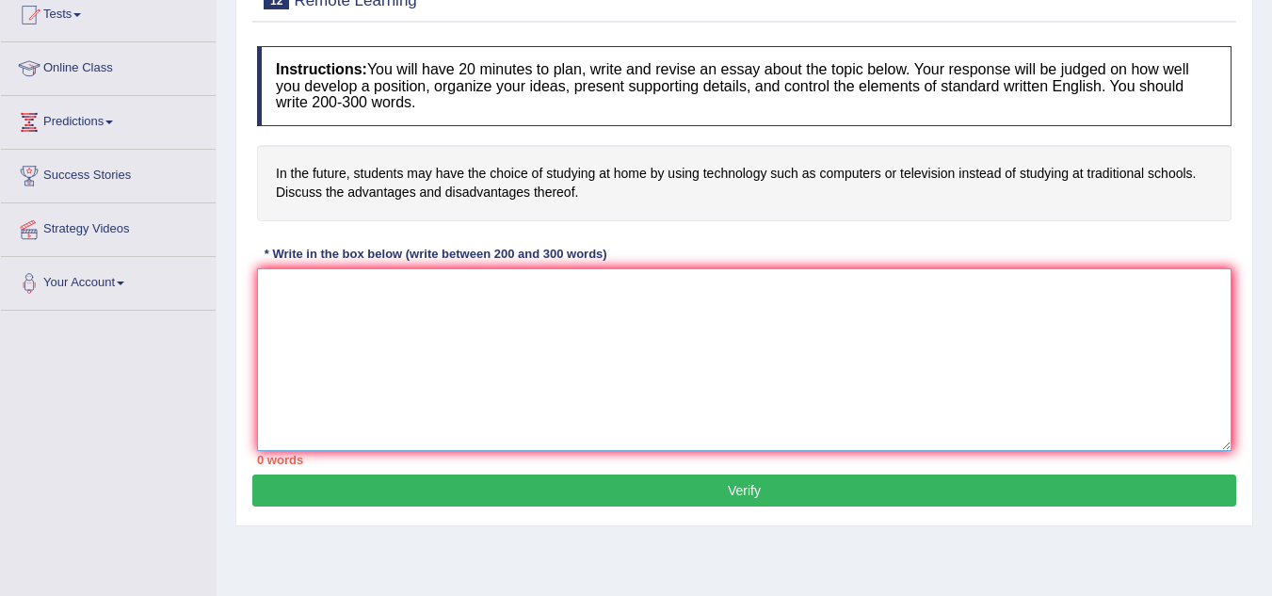
click at [551, 334] on textarea at bounding box center [744, 359] width 975 height 183
paste textarea "Is this template perfect for updated PTE exam Over the past few decades, the ro…"
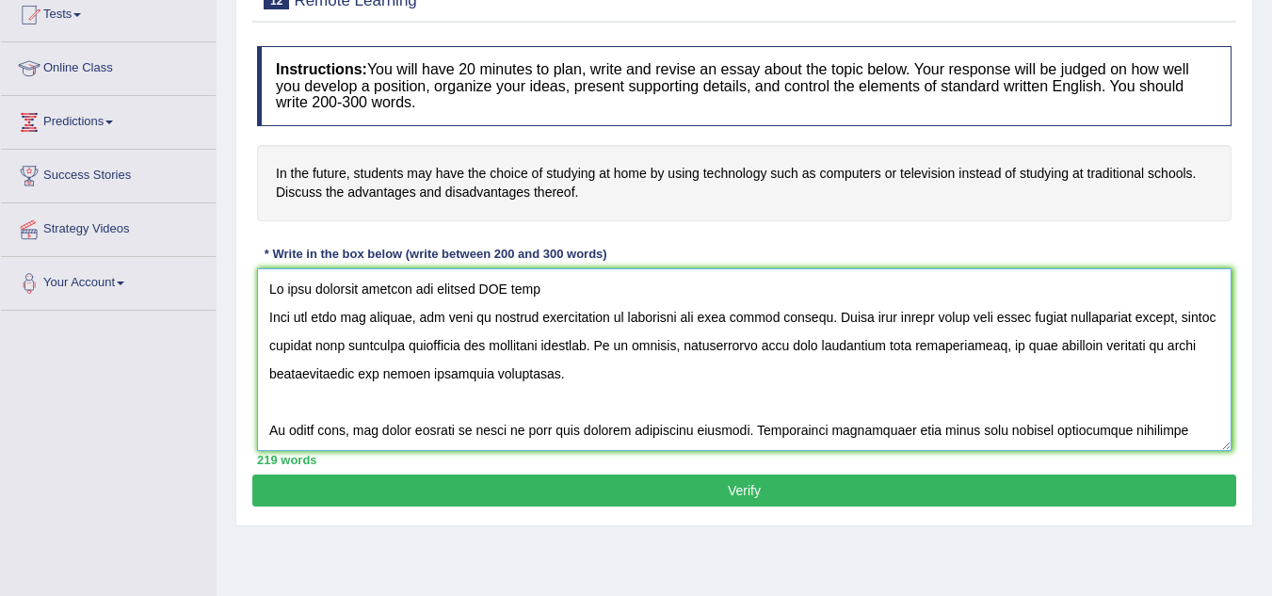
drag, startPoint x: 567, startPoint y: 297, endPoint x: 230, endPoint y: 275, distance: 337.9
click at [230, 275] on div "Home Practice Writing: Write Essay Remote Learning « Prev Next » Report Questio…" at bounding box center [745, 259] width 1056 height 942
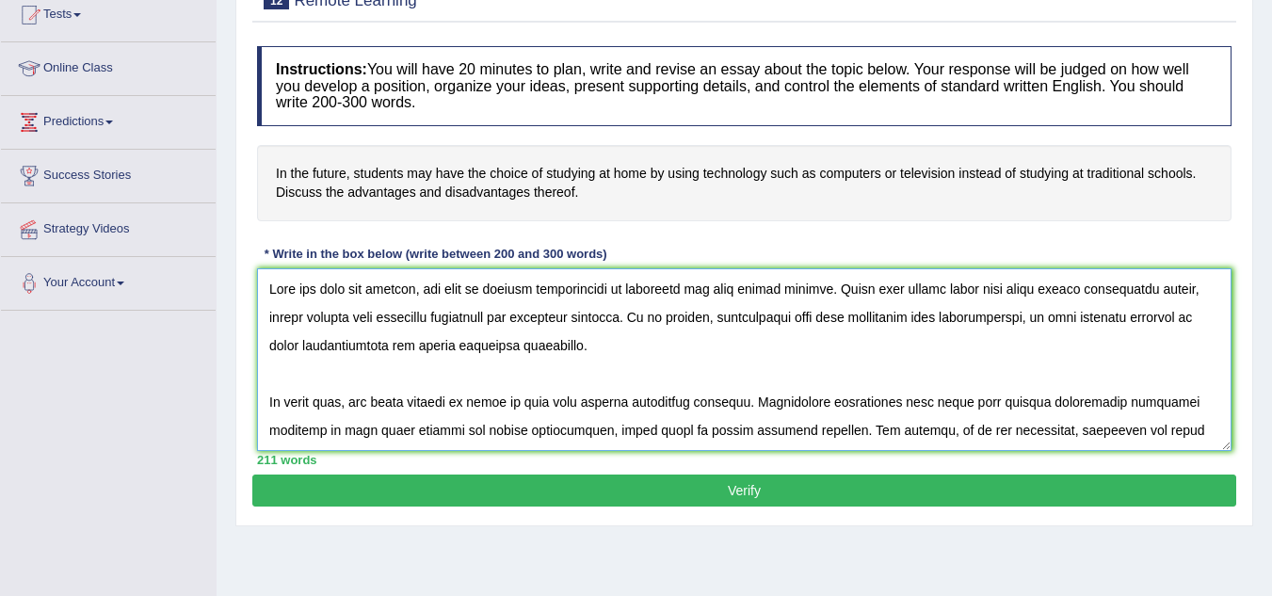
click at [725, 364] on textarea at bounding box center [744, 359] width 975 height 183
click at [683, 350] on textarea at bounding box center [744, 359] width 975 height 183
drag, startPoint x: 580, startPoint y: 181, endPoint x: 271, endPoint y: 170, distance: 309.1
click at [271, 170] on h4 "In the future, students may have the choice of studying at home by using techno…" at bounding box center [744, 183] width 975 height 76
drag, startPoint x: 271, startPoint y: 170, endPoint x: 516, endPoint y: 200, distance: 246.7
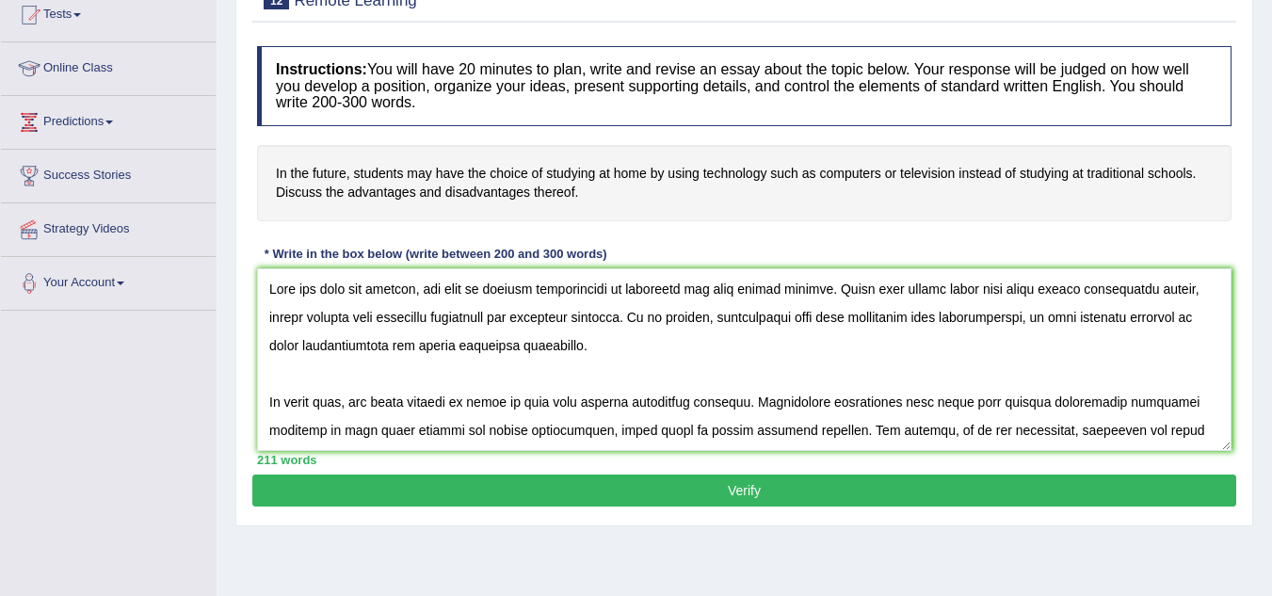
click at [516, 200] on h4 "In the future, students may have the choice of studying at home by using techno…" at bounding box center [744, 183] width 975 height 76
click at [808, 395] on textarea at bounding box center [744, 359] width 975 height 183
click at [798, 334] on textarea at bounding box center [744, 359] width 975 height 183
drag, startPoint x: 658, startPoint y: 343, endPoint x: 780, endPoint y: 354, distance: 122.0
click at [780, 354] on textarea at bounding box center [744, 359] width 975 height 183
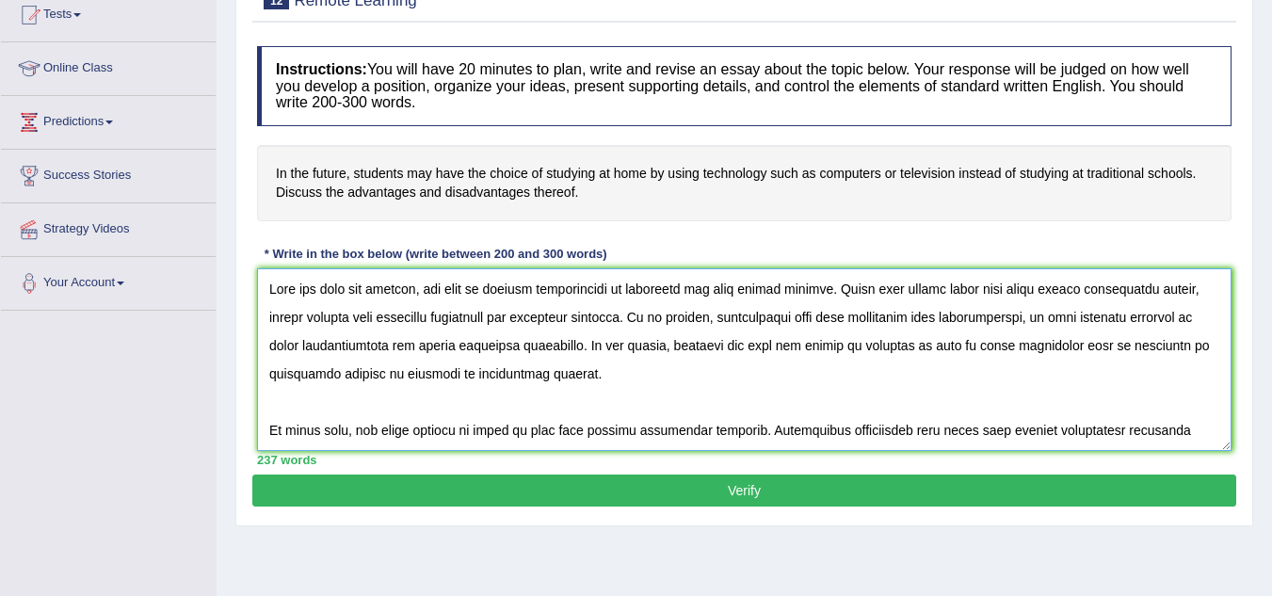
drag, startPoint x: 660, startPoint y: 352, endPoint x: 662, endPoint y: 362, distance: 9.6
click at [662, 362] on textarea at bounding box center [744, 359] width 975 height 183
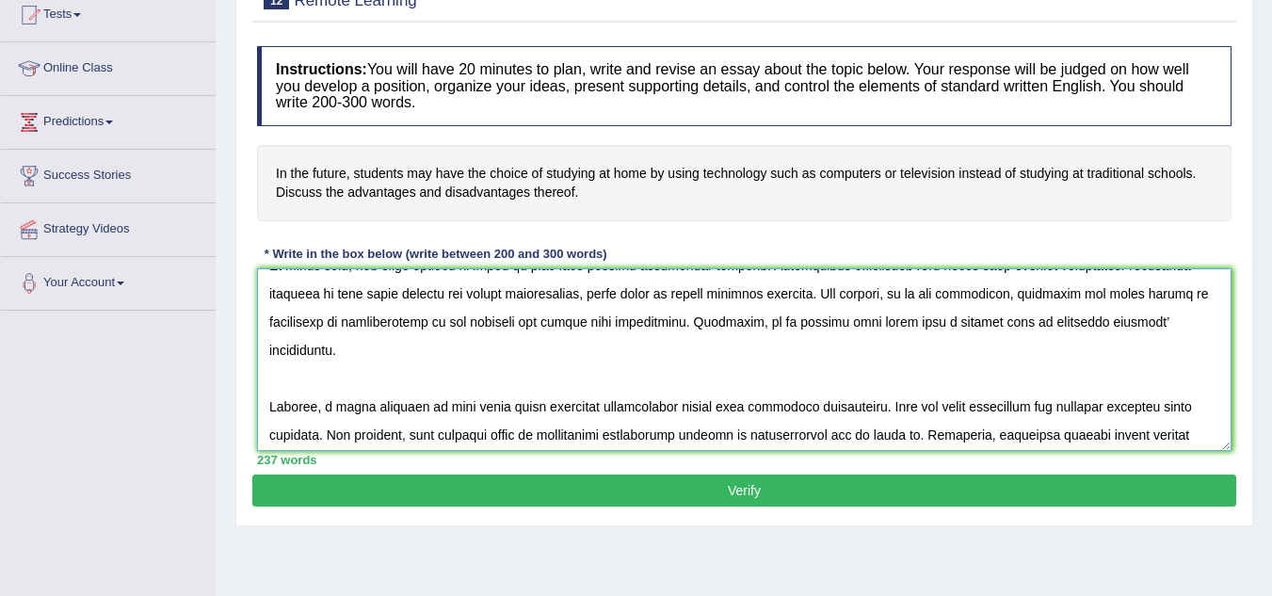
scroll to position [166, 0]
click at [639, 350] on textarea at bounding box center [744, 359] width 975 height 183
paste textarea "In the future, students may have the choice of studying at home by using techno…"
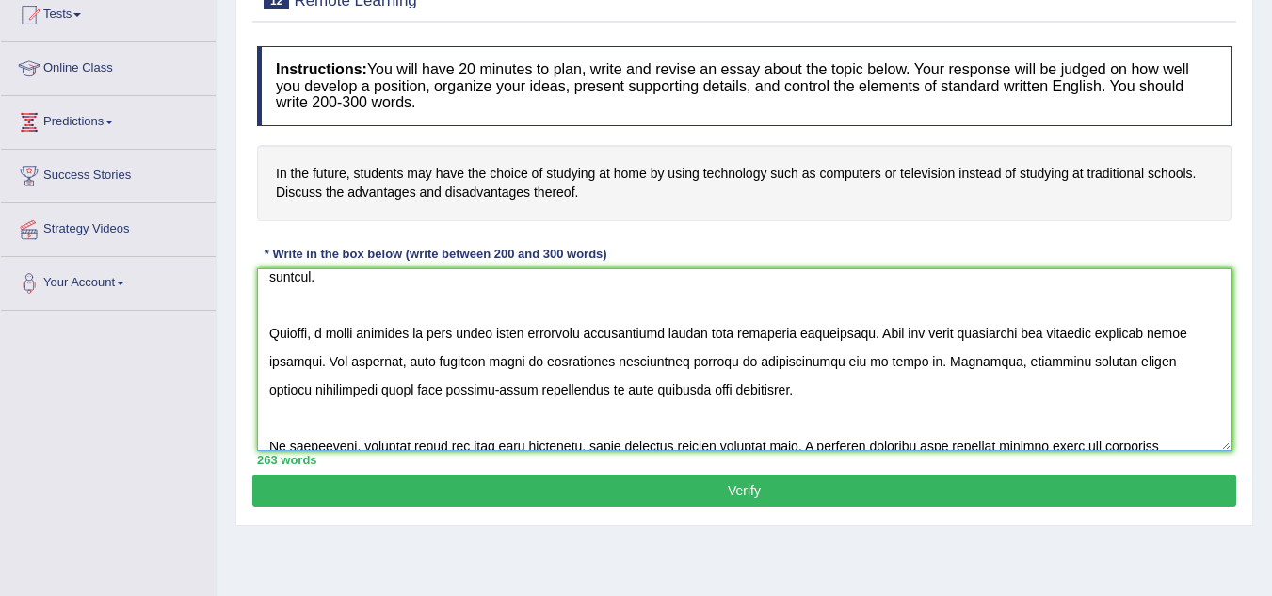
scroll to position [267, 0]
click at [808, 397] on textarea at bounding box center [744, 359] width 975 height 183
paste textarea "In the future, students may have the choice of studying at home by using techno…"
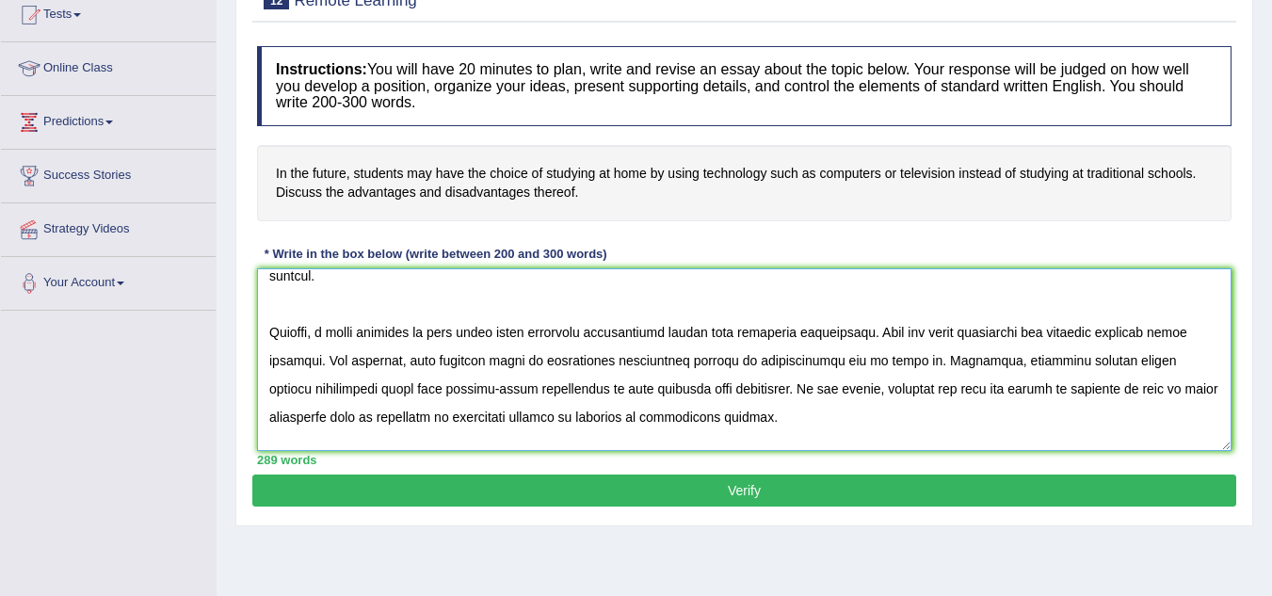
scroll to position [291, 0]
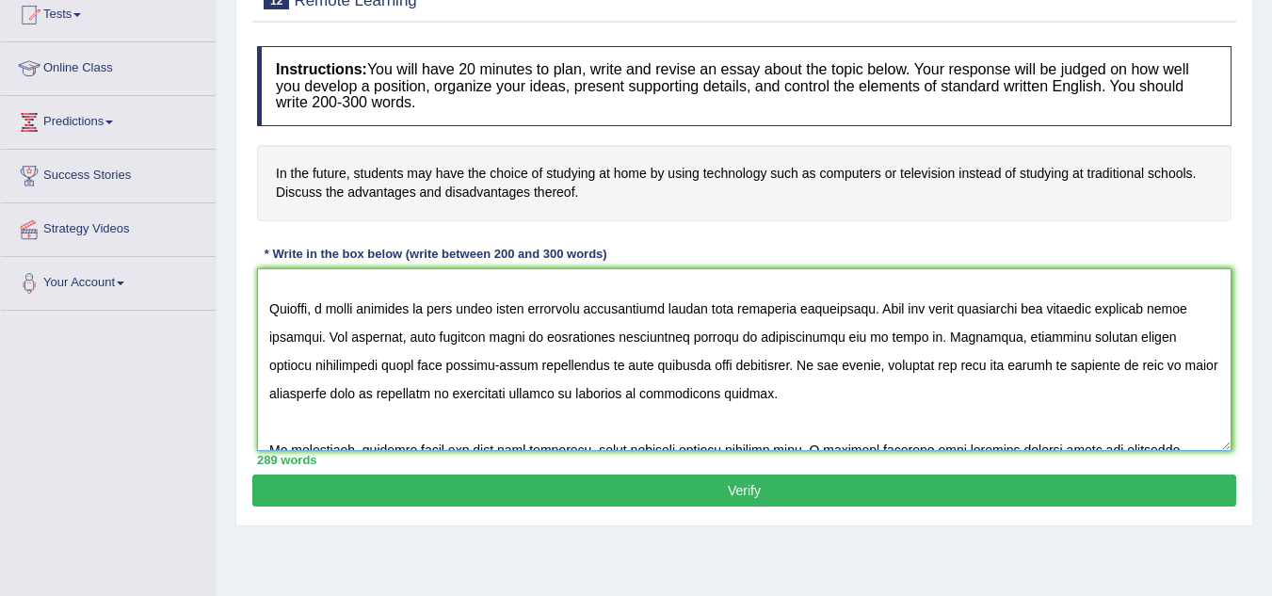
click at [774, 370] on textarea at bounding box center [744, 359] width 975 height 183
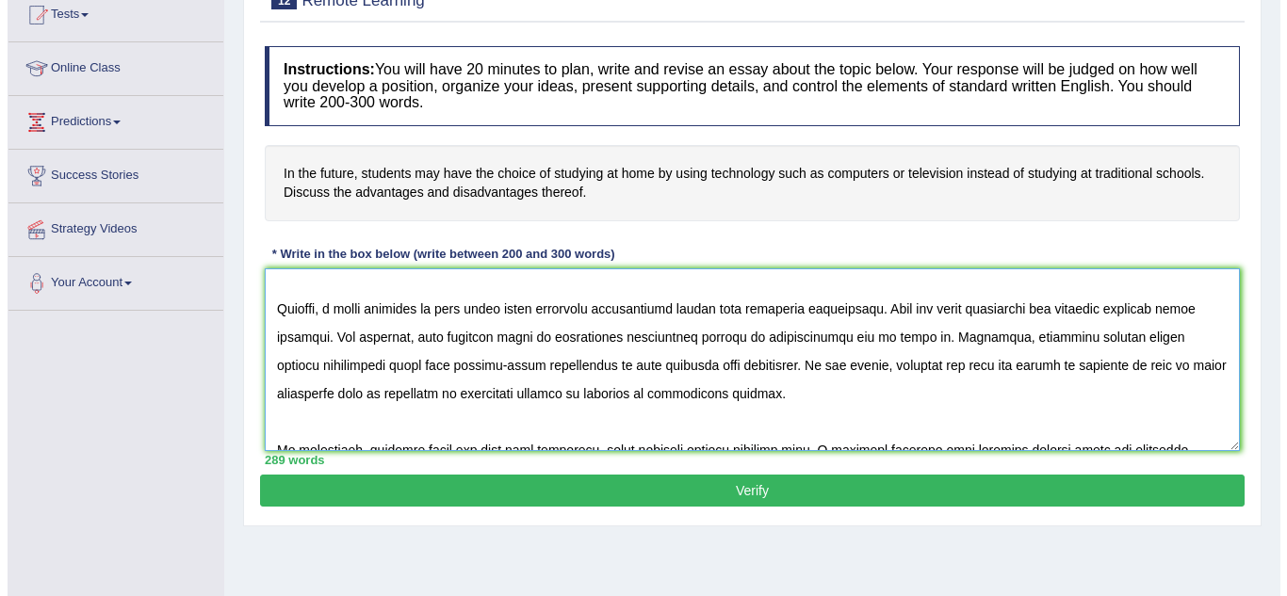
scroll to position [339, 0]
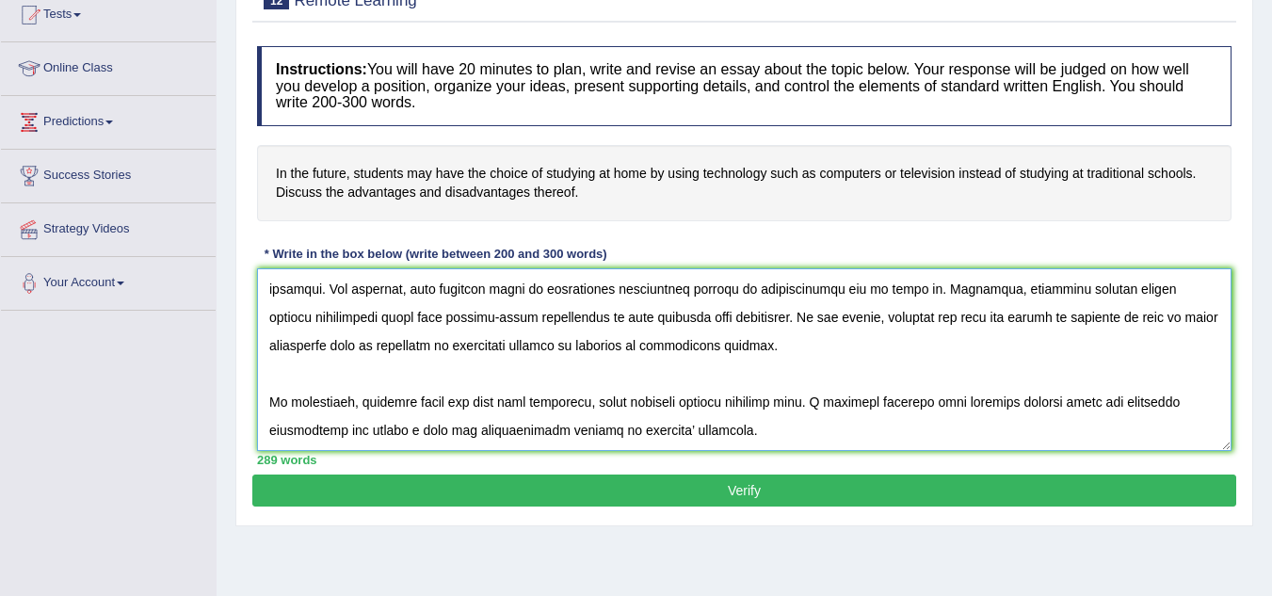
click at [807, 434] on textarea at bounding box center [744, 359] width 975 height 183
type textarea "Over the past few decades, the role of regular examinations in education has be…"
click at [767, 495] on button "Verify" at bounding box center [744, 491] width 984 height 32
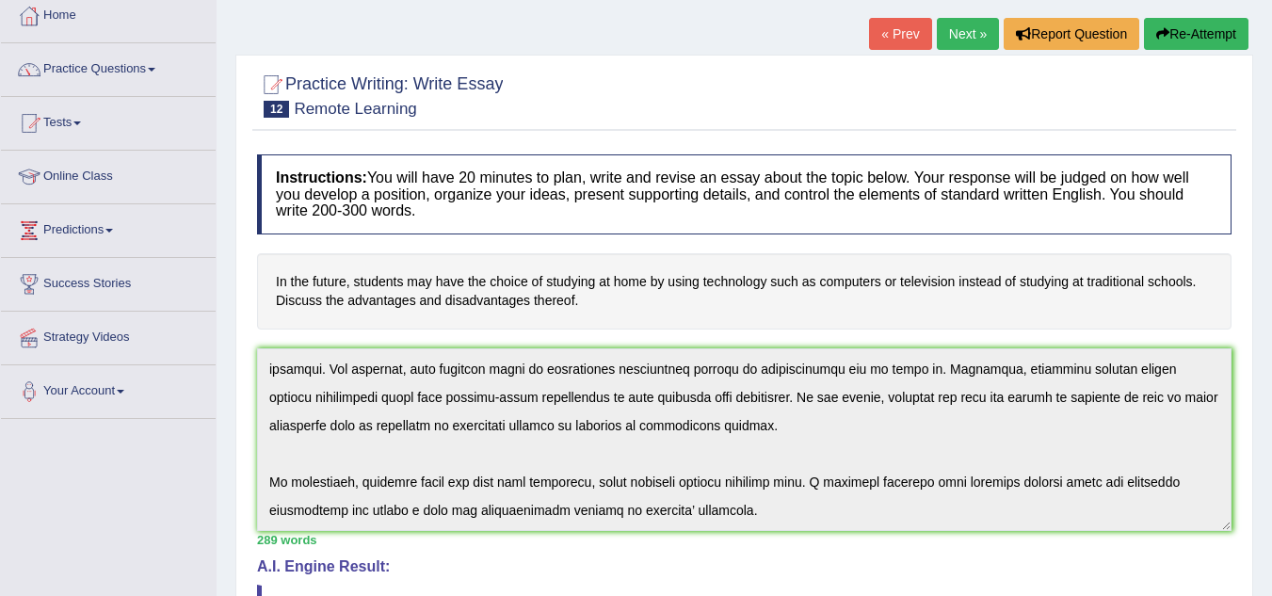
scroll to position [0, 0]
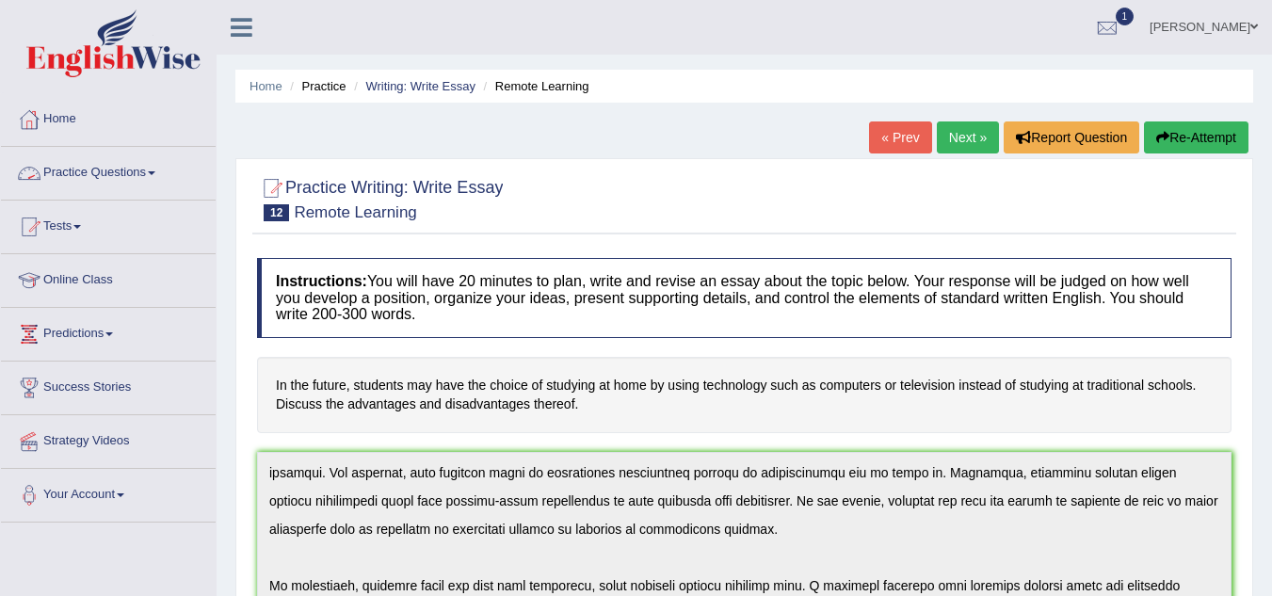
click at [130, 162] on link "Practice Questions" at bounding box center [108, 170] width 215 height 47
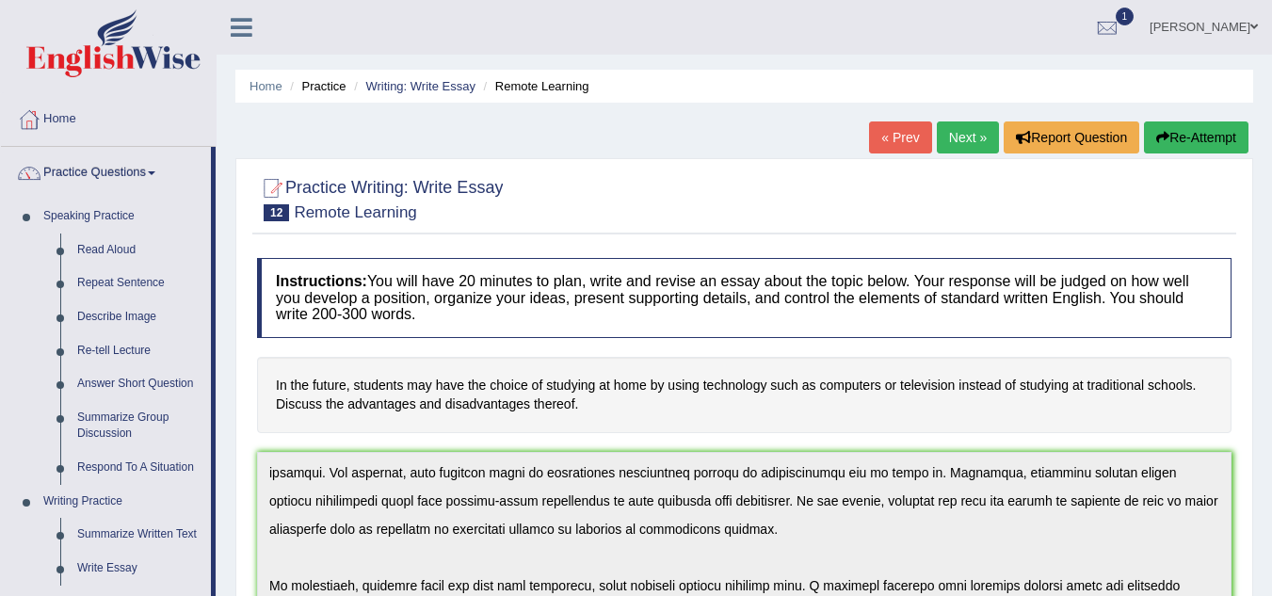
click at [122, 174] on link "Practice Questions" at bounding box center [106, 170] width 210 height 47
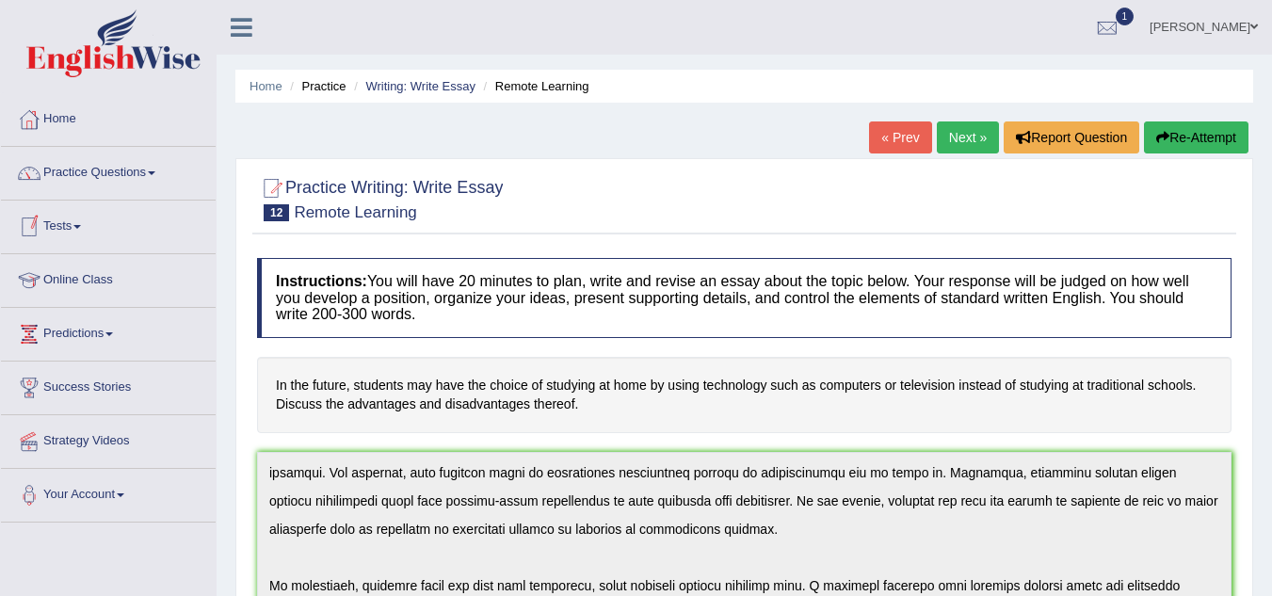
click at [81, 232] on link "Tests" at bounding box center [108, 224] width 215 height 47
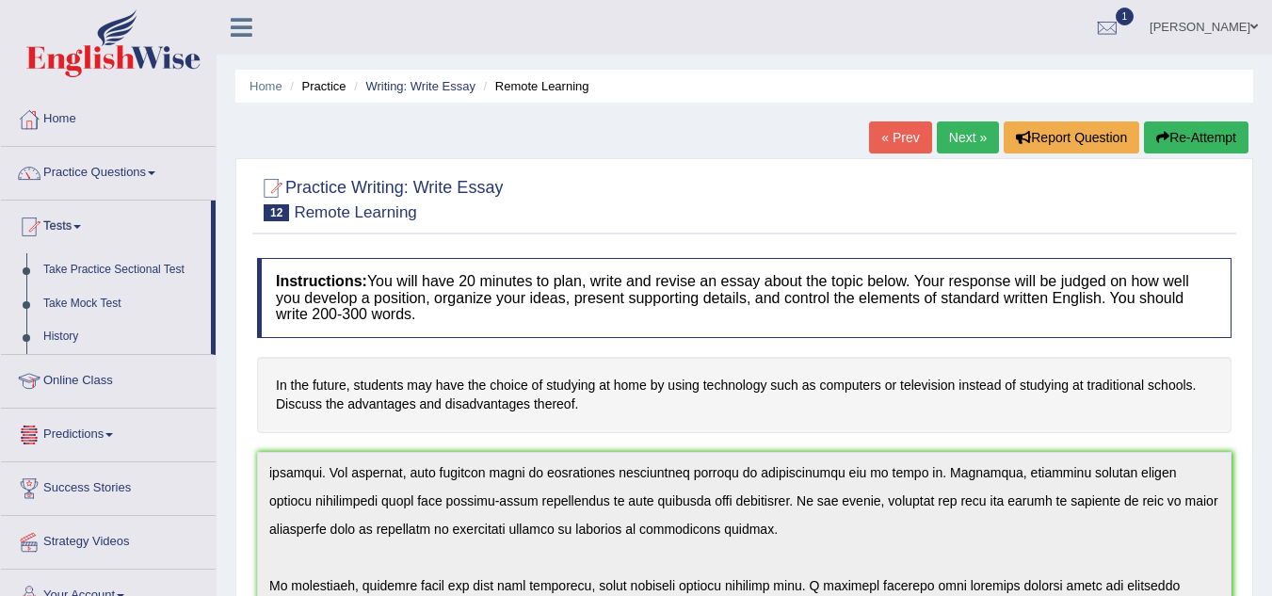
click at [79, 432] on link "Predictions" at bounding box center [108, 432] width 215 height 47
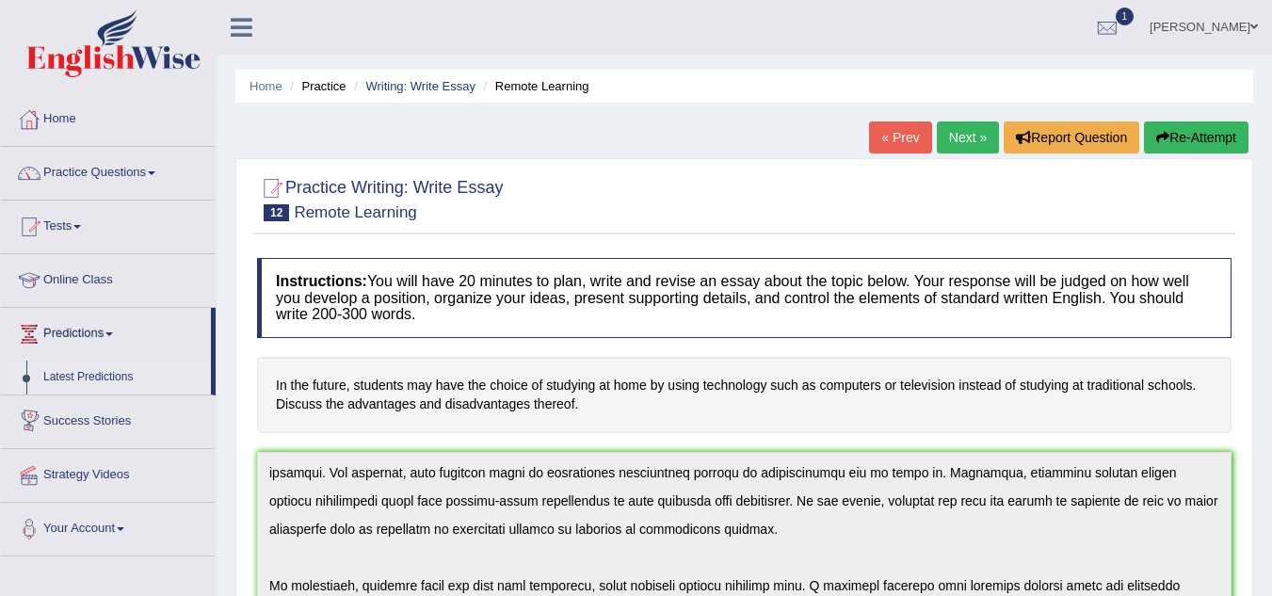
click at [96, 369] on link "Latest Predictions" at bounding box center [123, 378] width 176 height 34
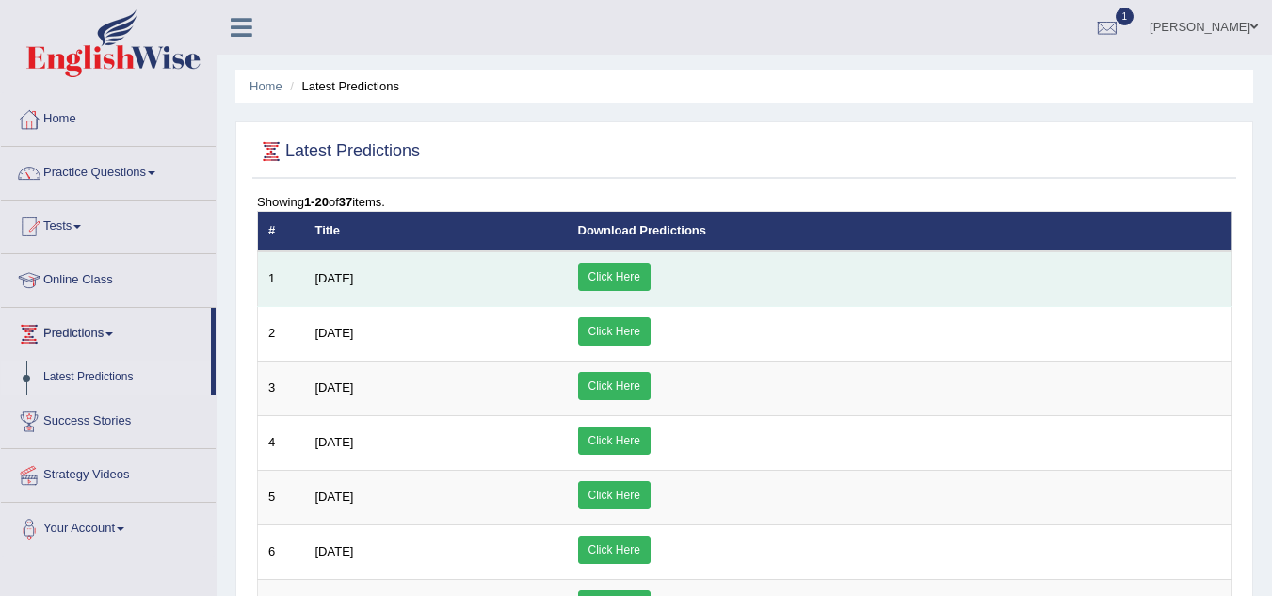
click at [651, 274] on link "Click Here" at bounding box center [614, 277] width 73 height 28
